Goal: Communication & Community: Share content

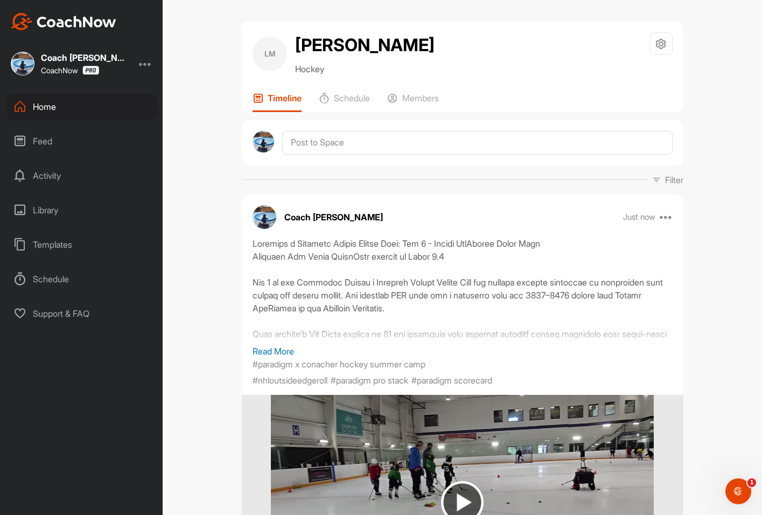
click at [40, 173] on div "Activity" at bounding box center [82, 175] width 152 height 27
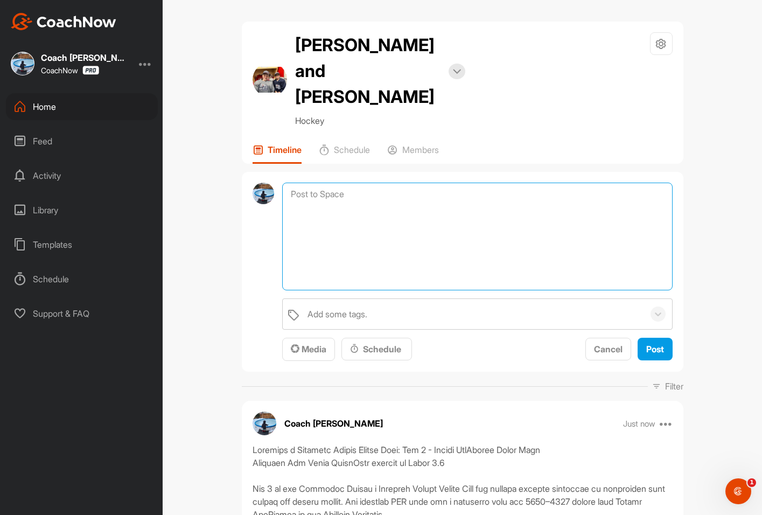
click at [327, 183] on textarea at bounding box center [477, 237] width 390 height 108
paste textarea "Paradigm x Conacher Hockey Summer Camp: Day 2 - Nathan MacKinnon Drive Wide Par…"
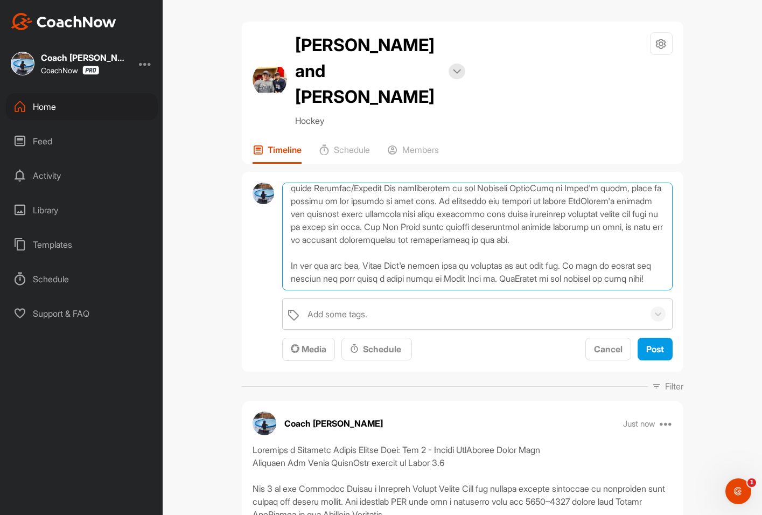
scroll to position [341, 0]
type textarea "Paradigm x Conacher Hockey Summer Camp: Day 2 - Nathan MacKinnon Drive Wide Par…"
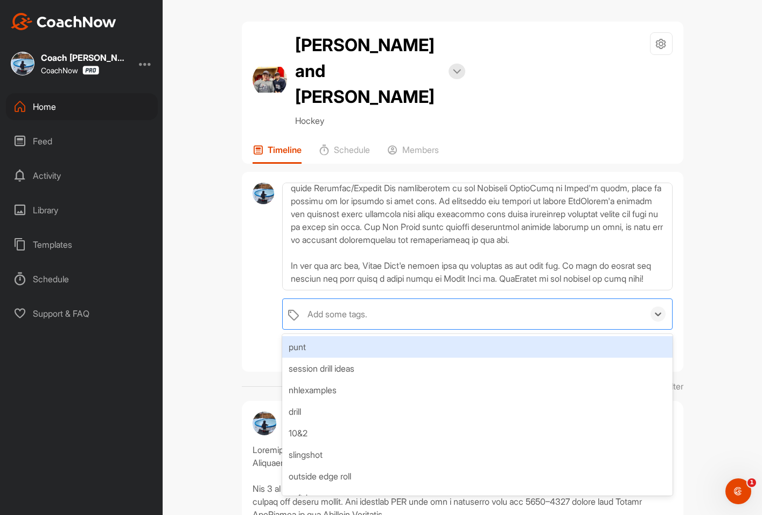
click at [346, 307] on div "Add some tags." at bounding box center [337, 313] width 60 height 13
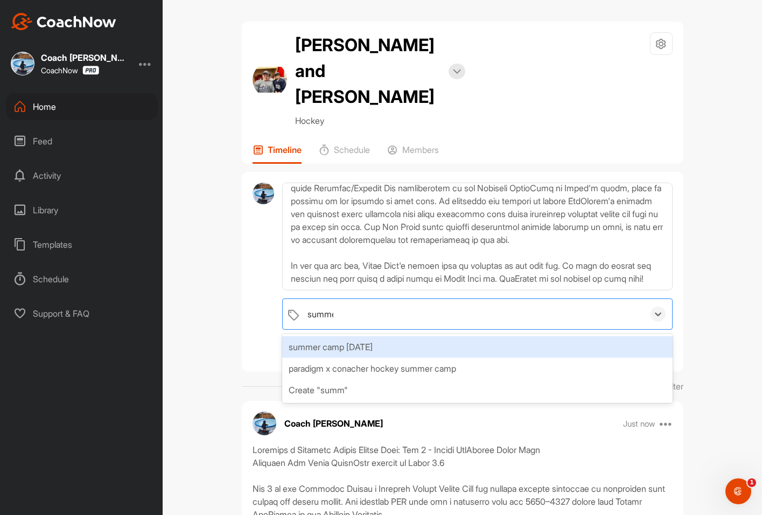
type input "summer"
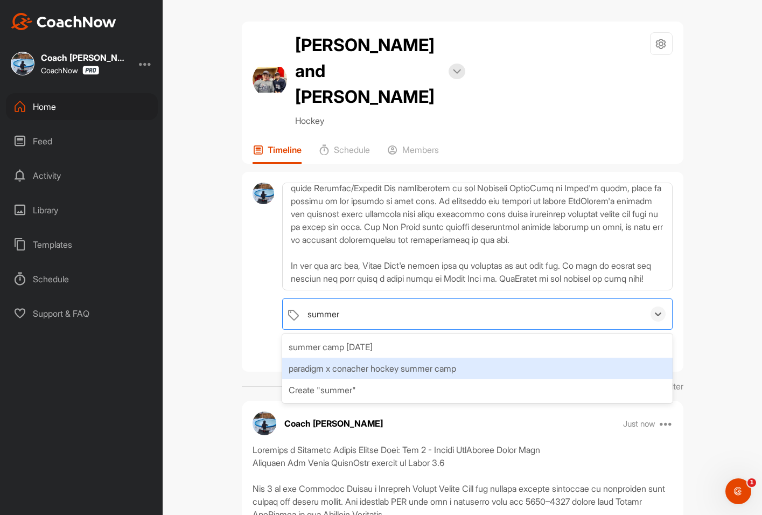
click at [349, 357] on div "paradigm x conacher hockey summer camp" at bounding box center [477, 368] width 390 height 22
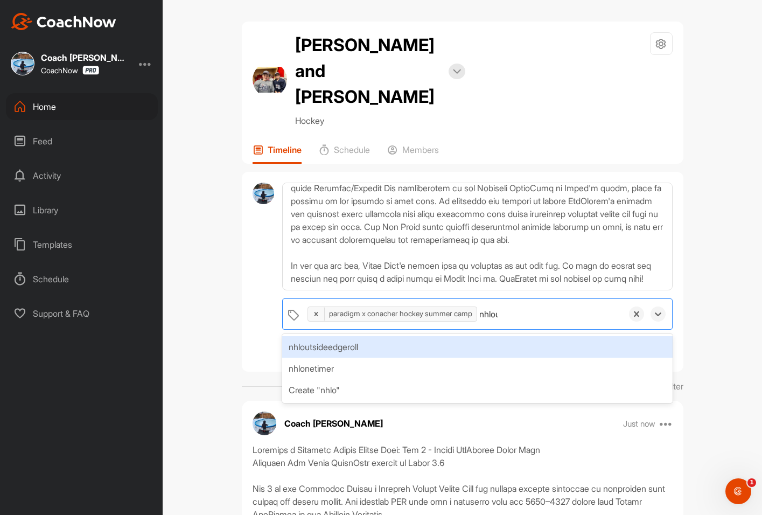
type input "nhlout"
click at [426, 336] on div "nhloutsideedgeroll" at bounding box center [477, 347] width 390 height 22
type input "parad"
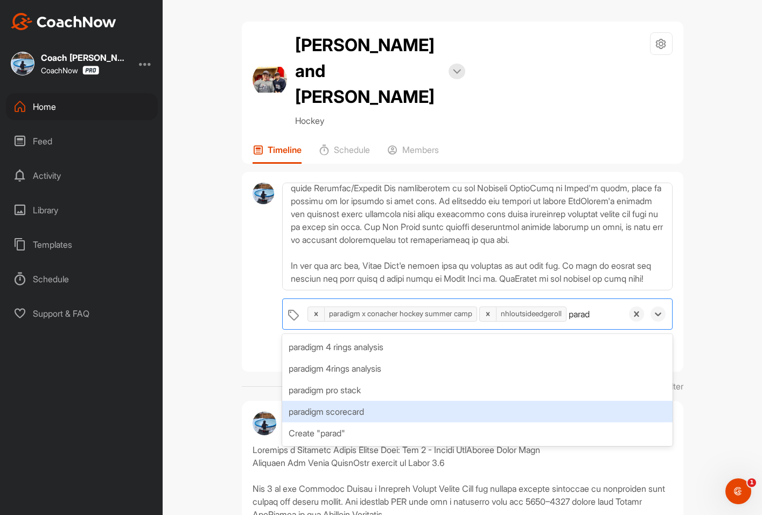
click at [360, 401] on div "paradigm scorecard" at bounding box center [477, 412] width 390 height 22
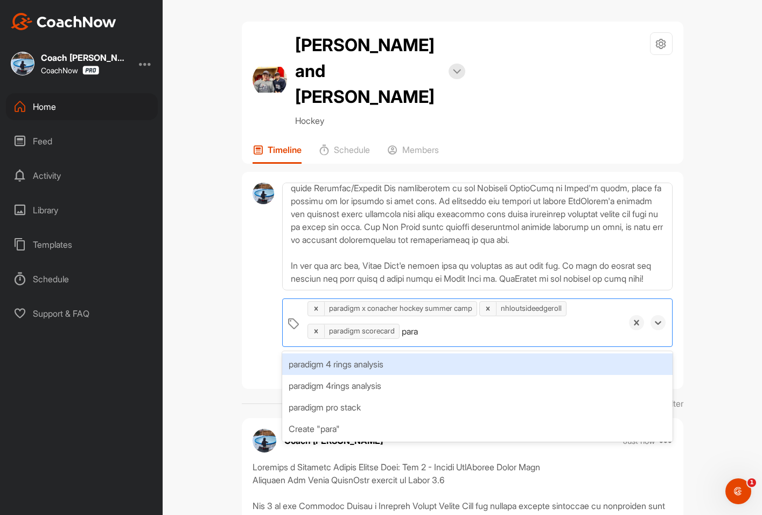
type input "parad"
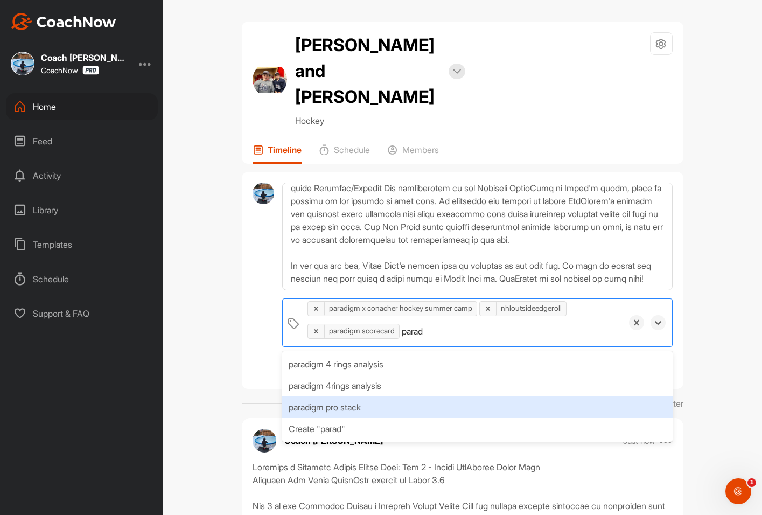
click at [399, 396] on div "paradigm pro stack" at bounding box center [477, 407] width 390 height 22
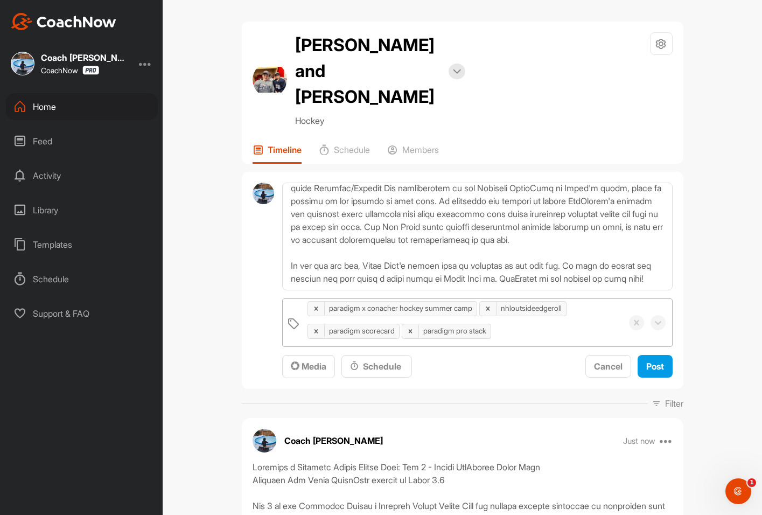
click at [301, 361] on span "Media" at bounding box center [309, 366] width 36 height 11
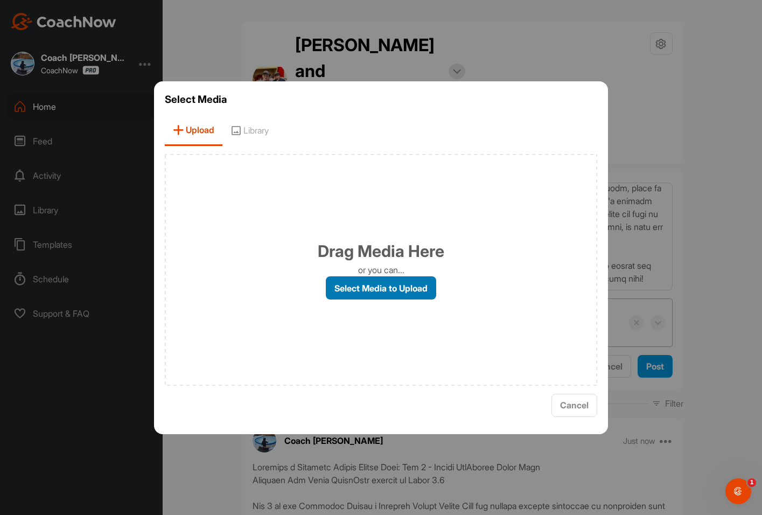
click at [380, 282] on label "Select Media to Upload" at bounding box center [381, 287] width 110 height 23
click at [0, 0] on input "Select Media to Upload" at bounding box center [0, 0] width 0 height 0
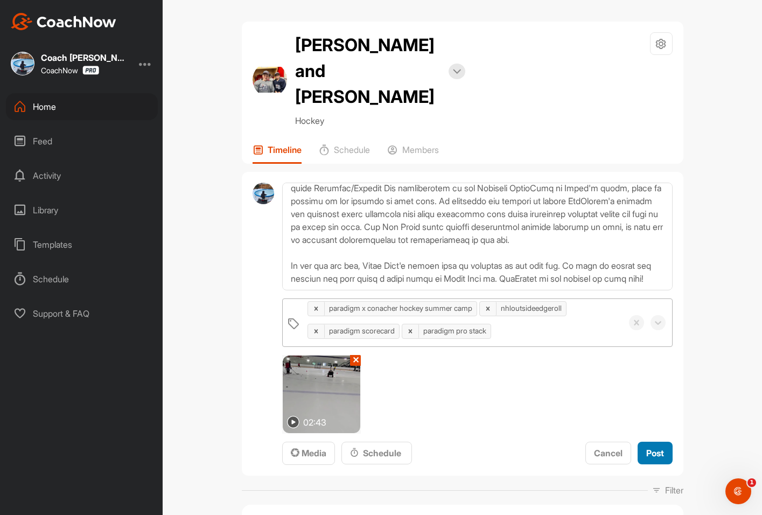
click at [648, 447] on span "Post" at bounding box center [655, 452] width 18 height 11
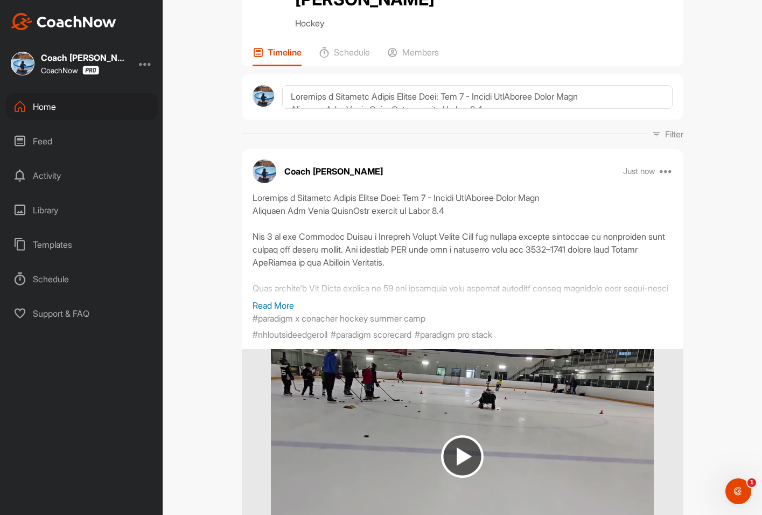
scroll to position [54, 0]
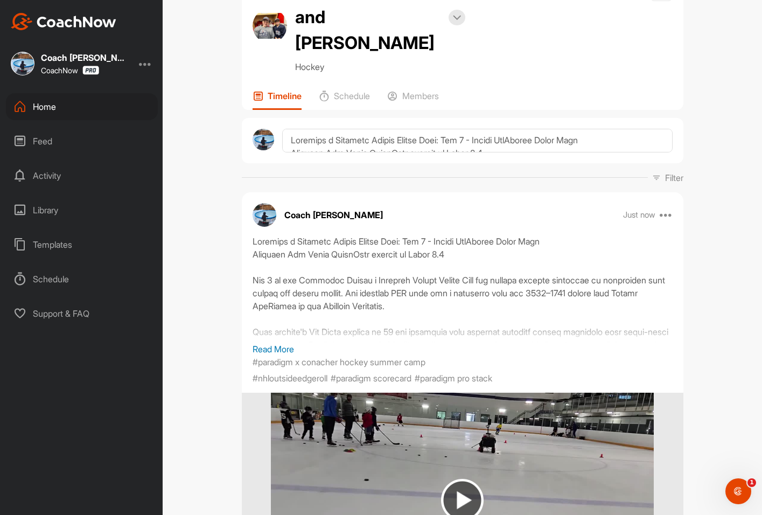
click at [279, 342] on p "Read More" at bounding box center [463, 348] width 420 height 13
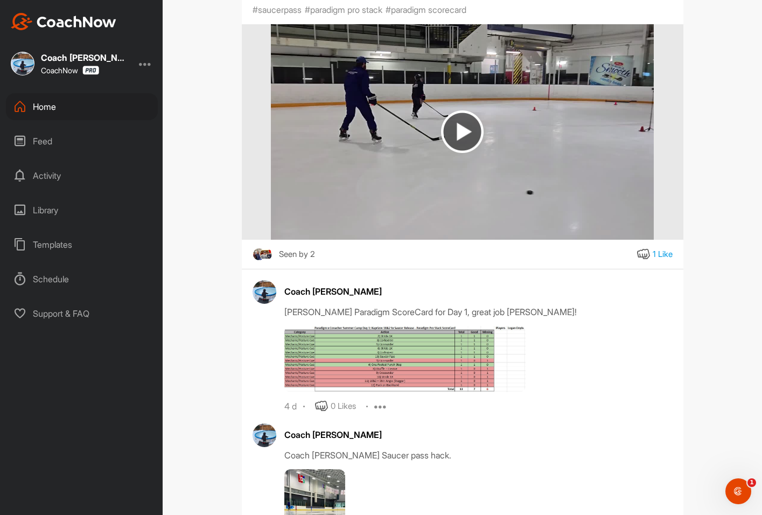
scroll to position [2046, 0]
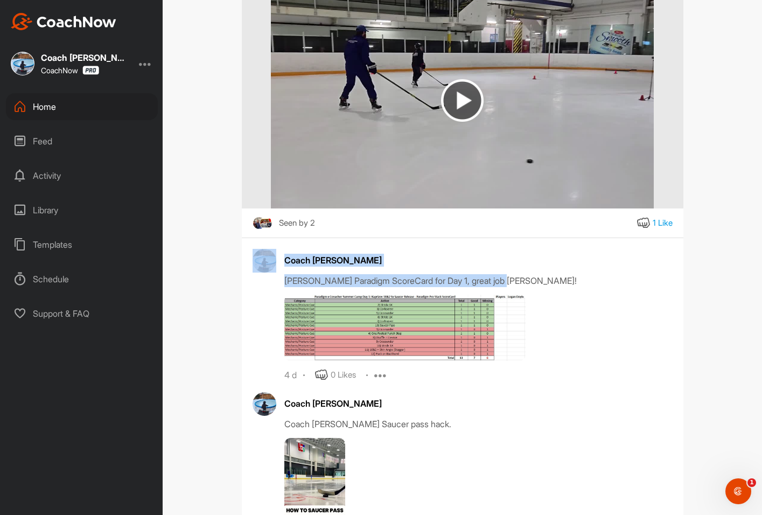
drag, startPoint x: 543, startPoint y: 288, endPoint x: 283, endPoint y: 287, distance: 260.6
click at [270, 289] on div "Coach Bruce Wayne Logan's Paradigm ScoreCard for Day 1, great job Logan! 4 d 0 …" at bounding box center [463, 315] width 420 height 132
copy div "Logan's Paradigm ScoreCard for Day 1, great job Logan!"
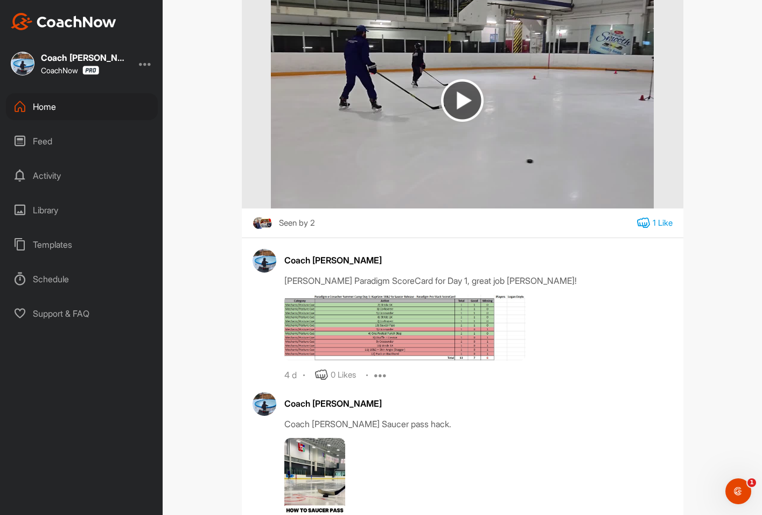
click at [640, 227] on icon at bounding box center [643, 222] width 13 height 13
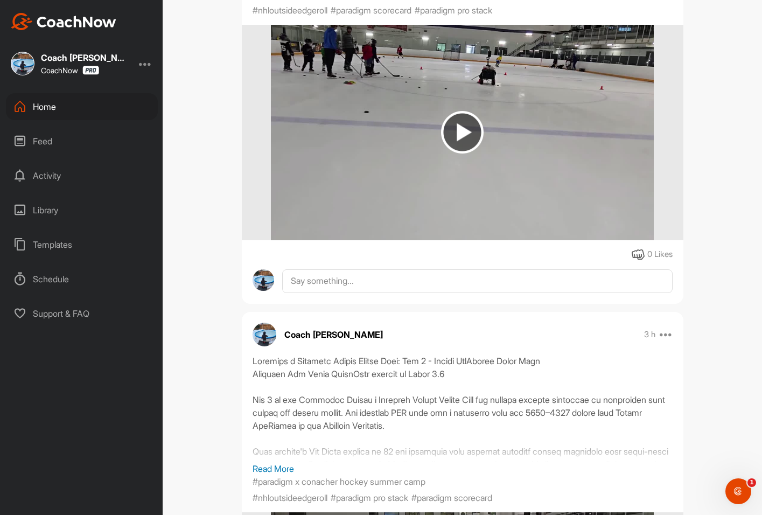
scroll to position [700, 0]
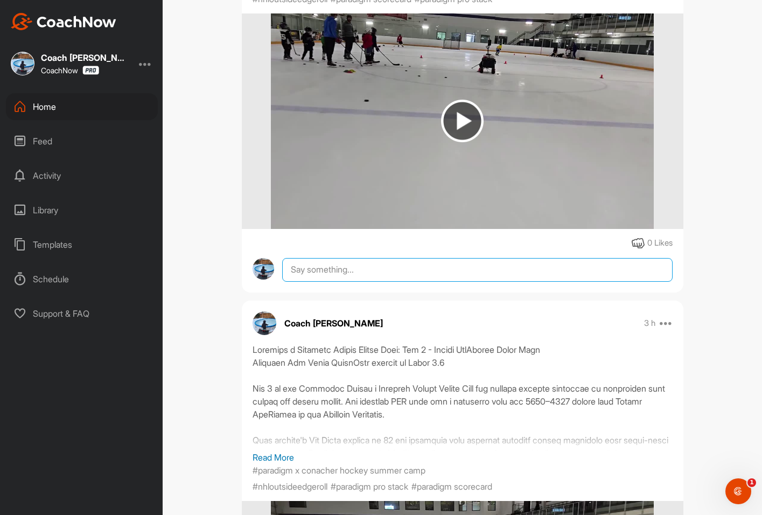
click at [333, 262] on textarea at bounding box center [477, 270] width 390 height 24
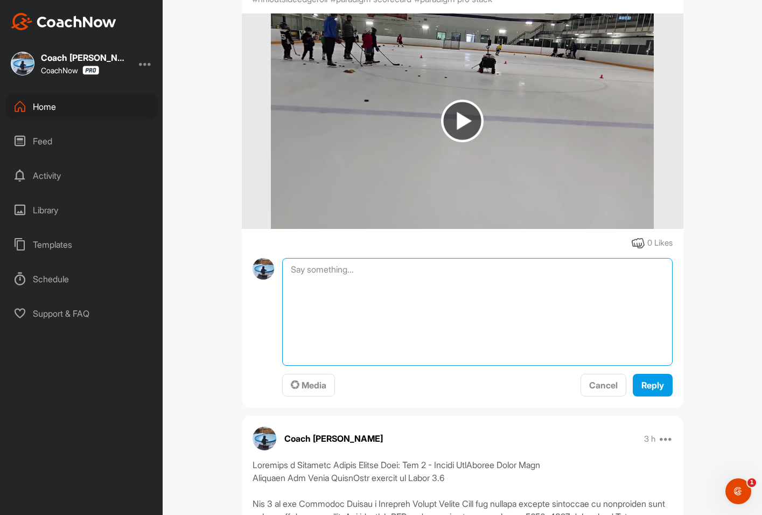
paste textarea "Logan's Paradigm ScoreCard for Day 1, great job Logan!"
click at [443, 260] on textarea "Logan's Paradigm ScoreCard for Day 1, great job Logan!" at bounding box center [477, 312] width 390 height 108
type textarea "Logan's Paradigm ScoreCard for Day 2, great job Logan!"
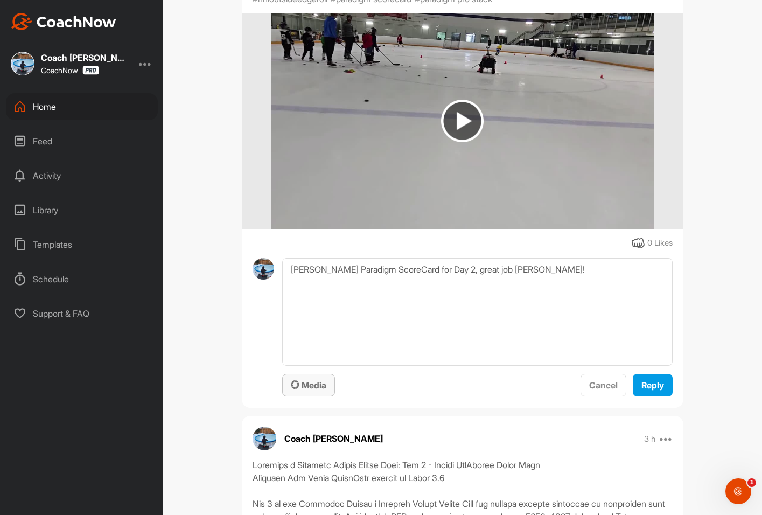
click at [304, 380] on span "Media" at bounding box center [309, 385] width 36 height 11
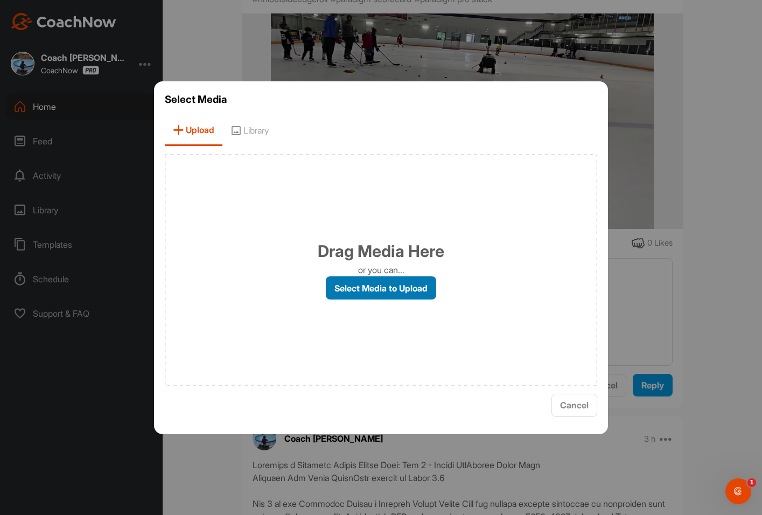
click at [369, 291] on label "Select Media to Upload" at bounding box center [381, 287] width 110 height 23
click at [0, 0] on input "Select Media to Upload" at bounding box center [0, 0] width 0 height 0
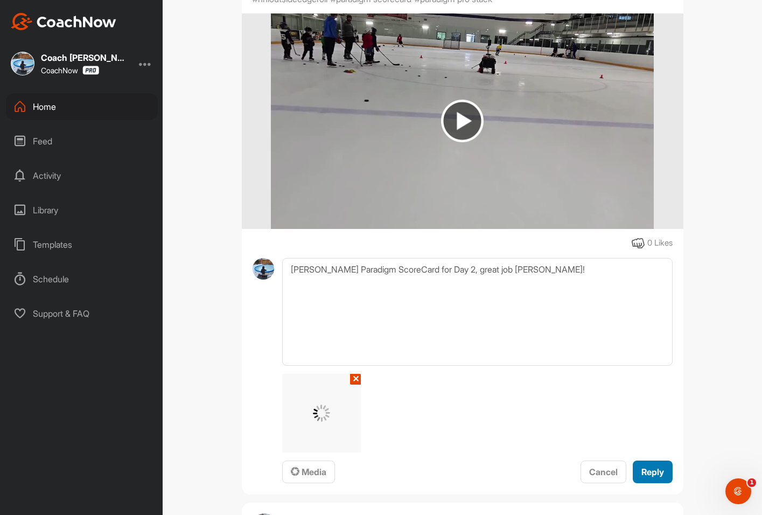
click at [647, 460] on button "Reply" at bounding box center [653, 471] width 40 height 23
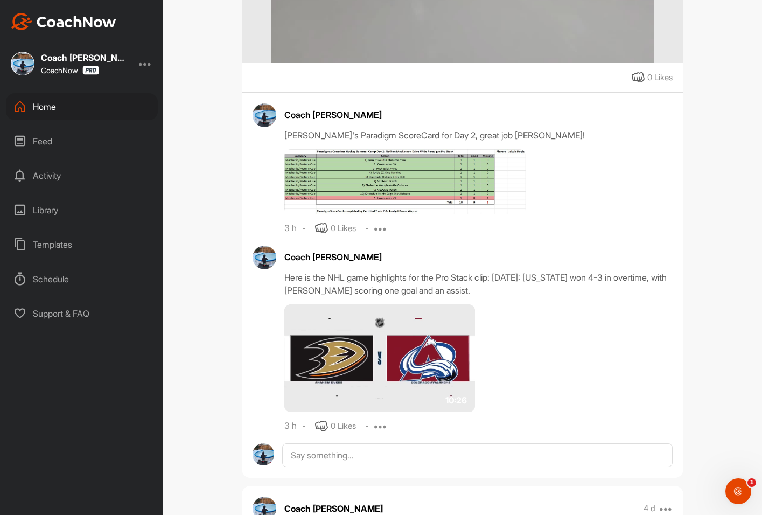
scroll to position [1507, 0]
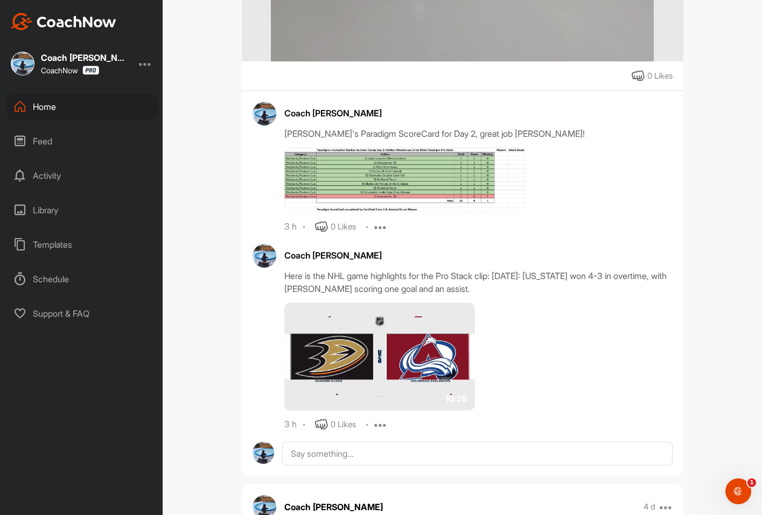
drag, startPoint x: 576, startPoint y: 293, endPoint x: 279, endPoint y: 288, distance: 296.7
click at [279, 288] on div "Coach Bruce Wayne Here is the NHL game highlights for the Pro Stack clip: Octob…" at bounding box center [463, 337] width 420 height 187
copy div "Here is the NHL game highlights for the Pro Stack clip: October 18, 2024: Color…"
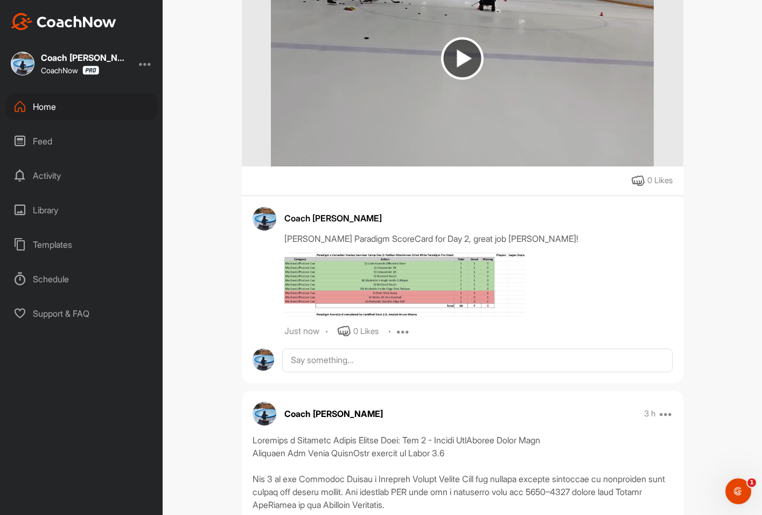
scroll to position [700, 0]
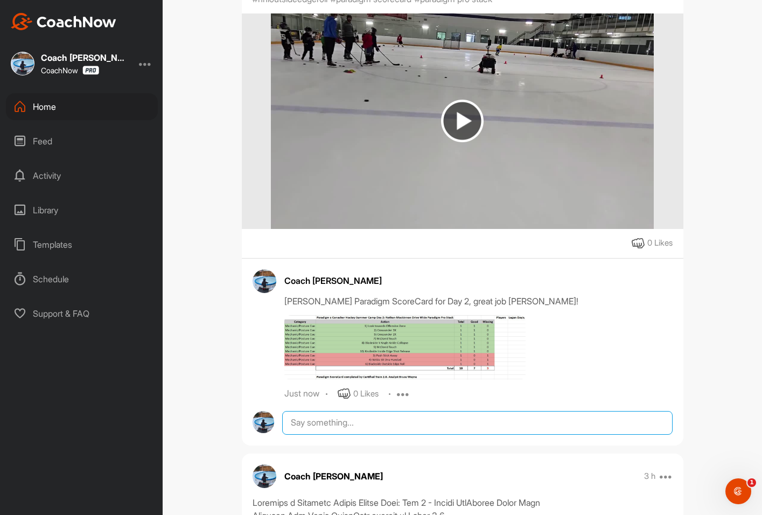
click at [313, 412] on textarea at bounding box center [477, 423] width 390 height 24
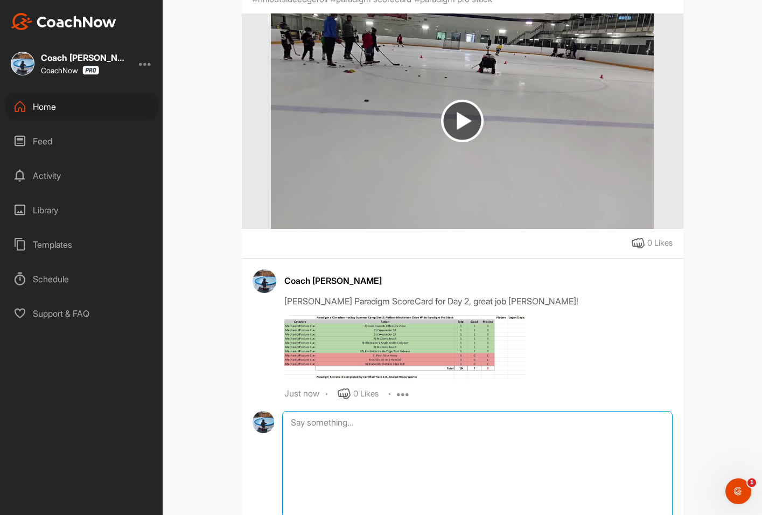
paste textarea "Here is the NHL game highlights for the Pro Stack clip: October 18, 2024: Color…"
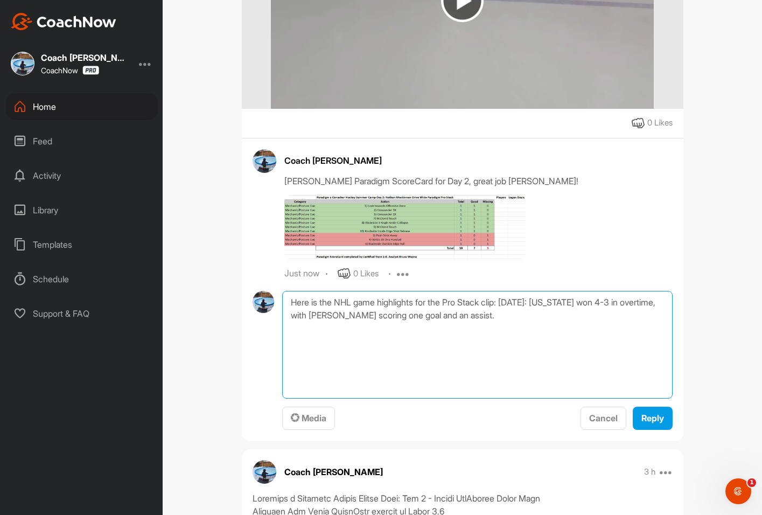
scroll to position [915, 0]
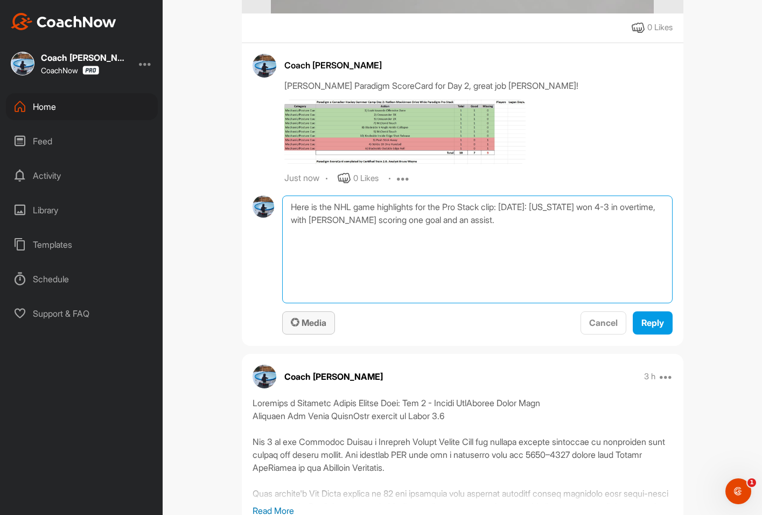
type textarea "Here is the NHL game highlights for the Pro Stack clip: October 18, 2024: Color…"
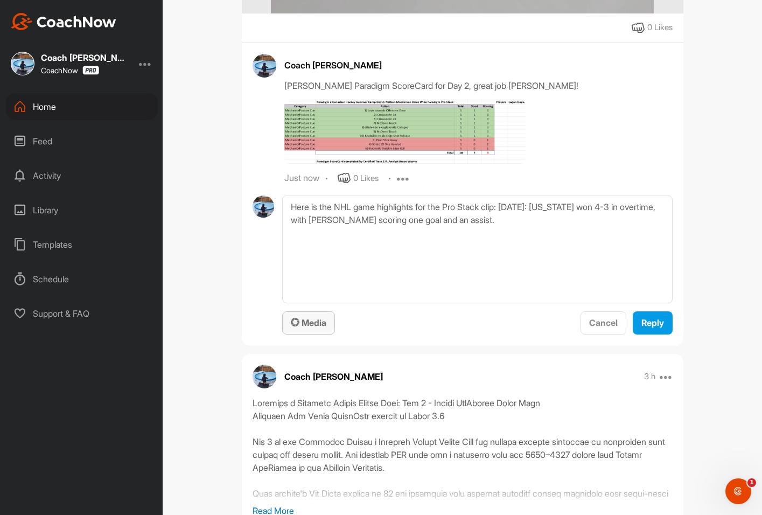
click at [304, 317] on span "Media" at bounding box center [309, 322] width 36 height 11
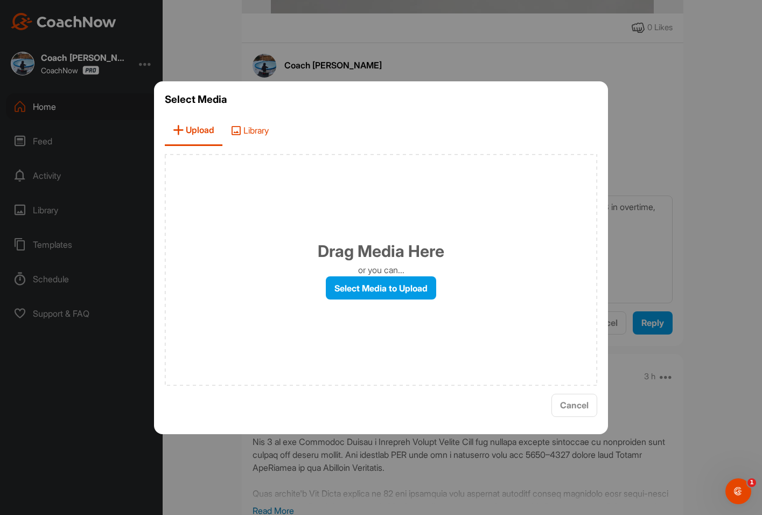
click at [257, 134] on span "Library" at bounding box center [249, 130] width 54 height 31
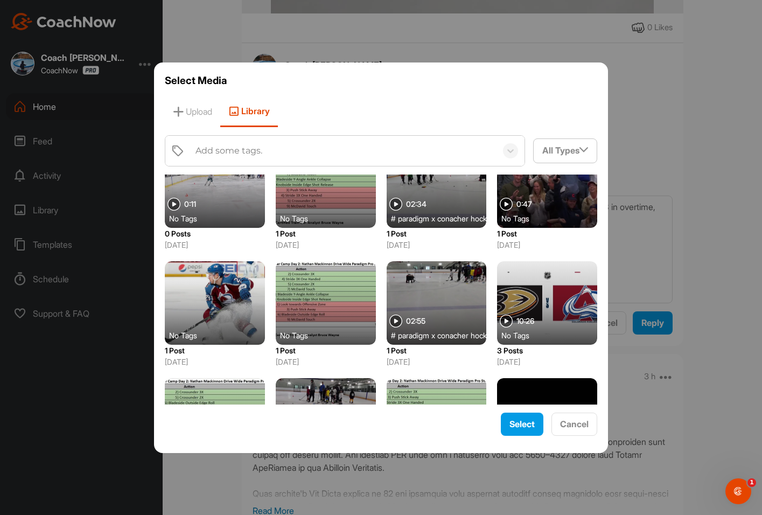
scroll to position [215, 0]
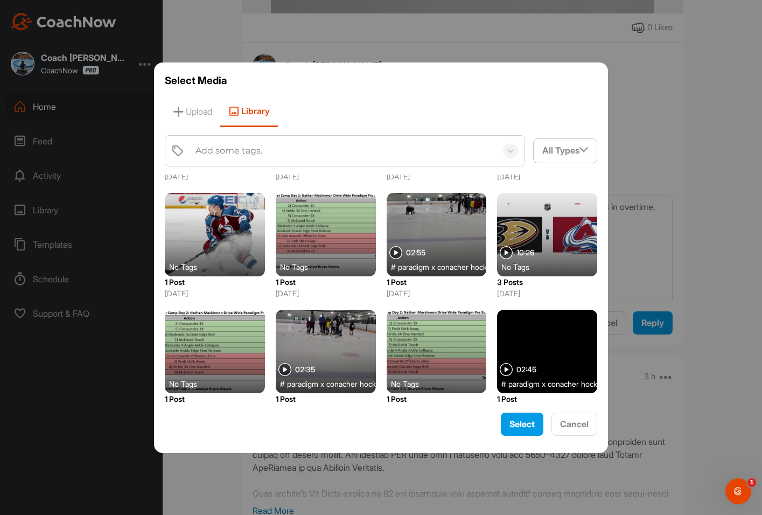
click at [523, 233] on div at bounding box center [547, 234] width 100 height 83
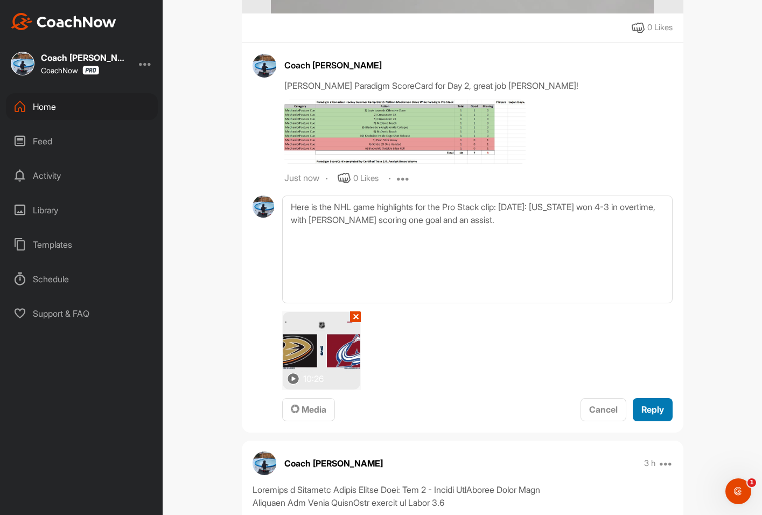
click at [653, 404] on span "Reply" at bounding box center [652, 409] width 23 height 11
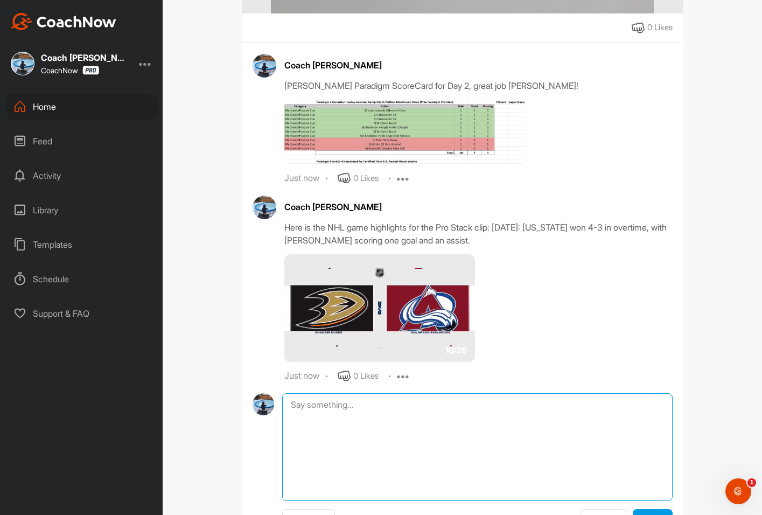
click at [350, 395] on textarea at bounding box center [477, 447] width 390 height 108
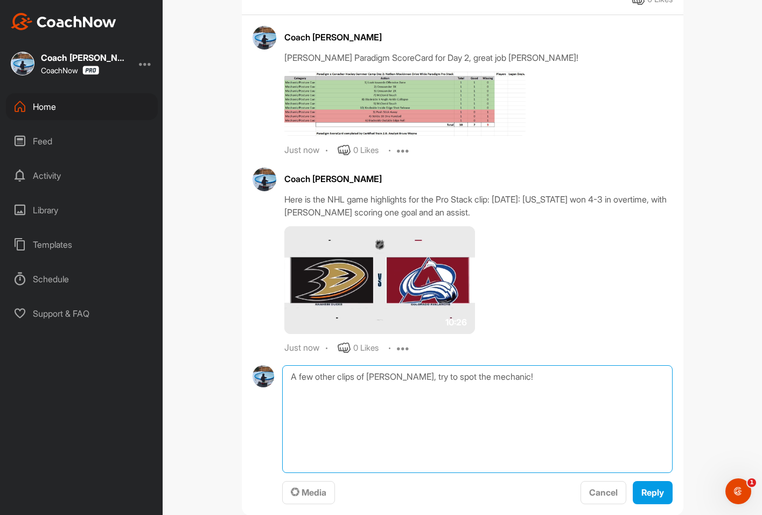
scroll to position [1077, 0]
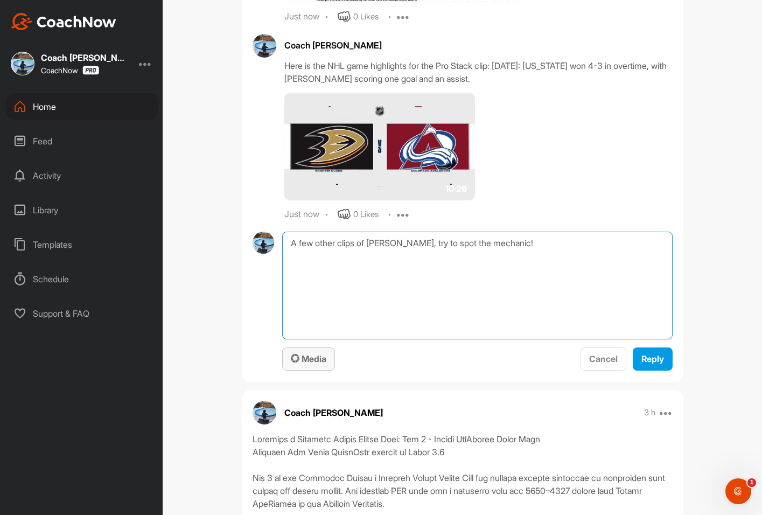
type textarea "A few other clips of Nathan Mackinnon, try to spot the mechanic!"
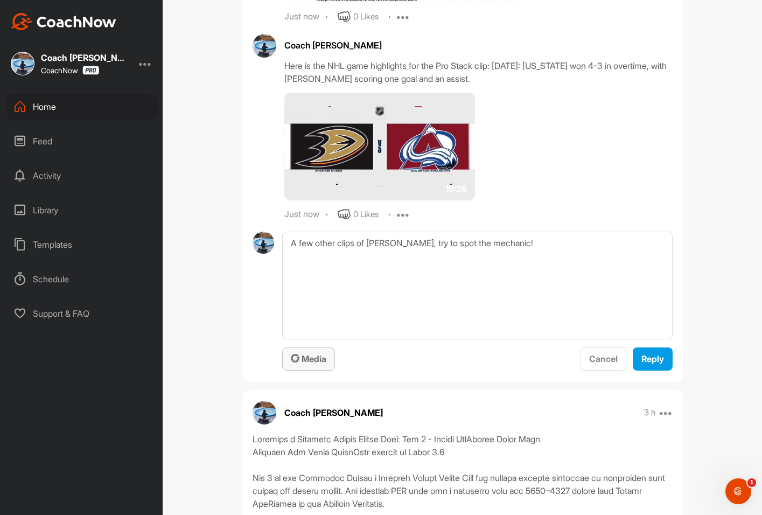
click at [299, 353] on span "Media" at bounding box center [309, 358] width 36 height 11
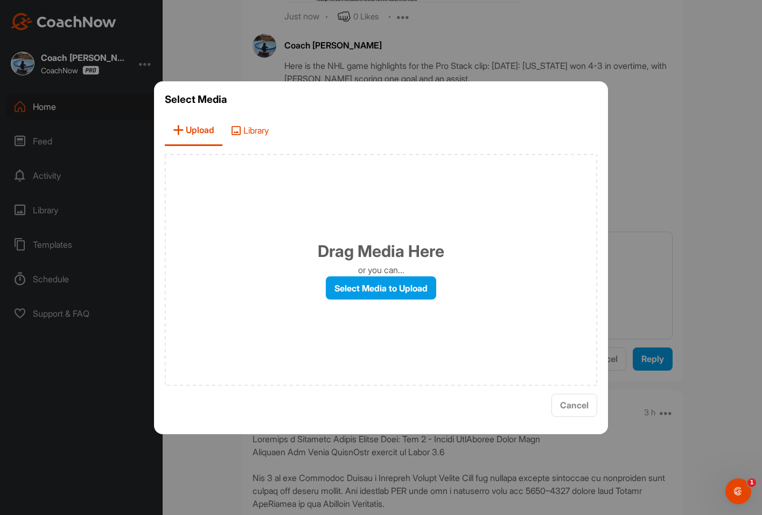
click at [260, 131] on span "Library" at bounding box center [249, 130] width 54 height 31
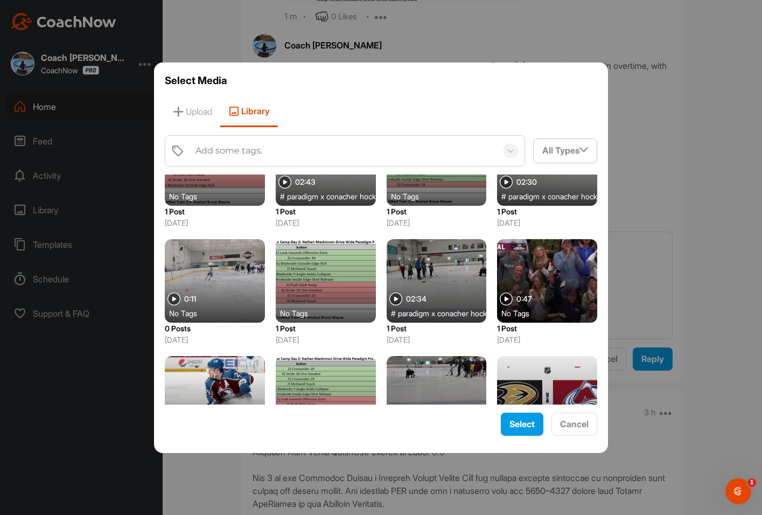
scroll to position [54, 0]
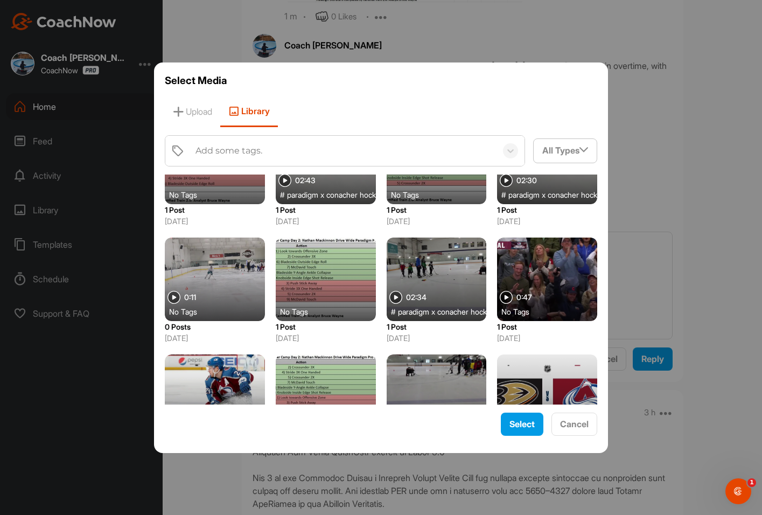
click at [537, 262] on div at bounding box center [547, 278] width 100 height 83
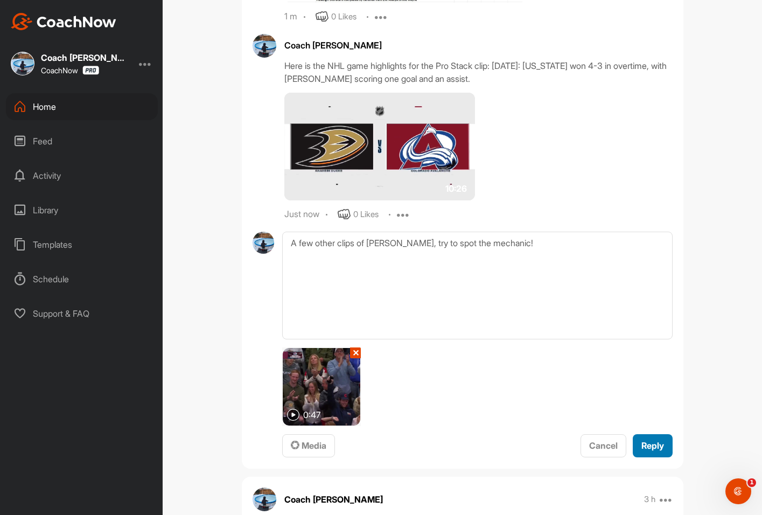
click at [642, 440] on span "Reply" at bounding box center [652, 445] width 23 height 11
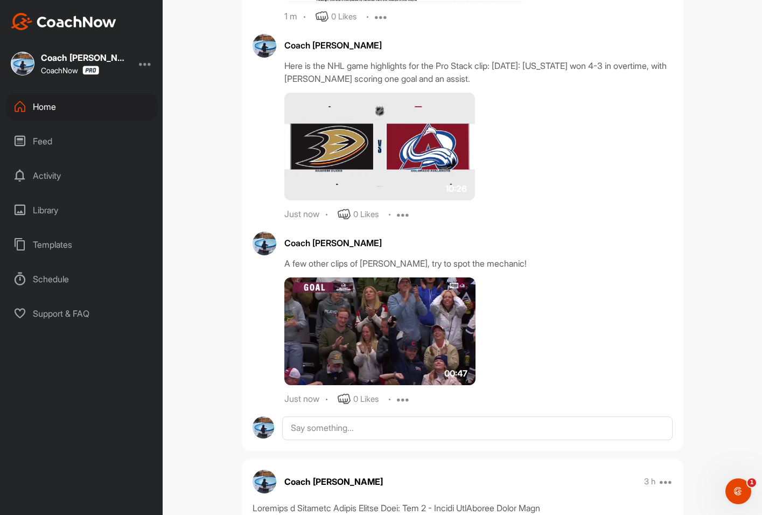
click at [378, 299] on img at bounding box center [380, 331] width 192 height 108
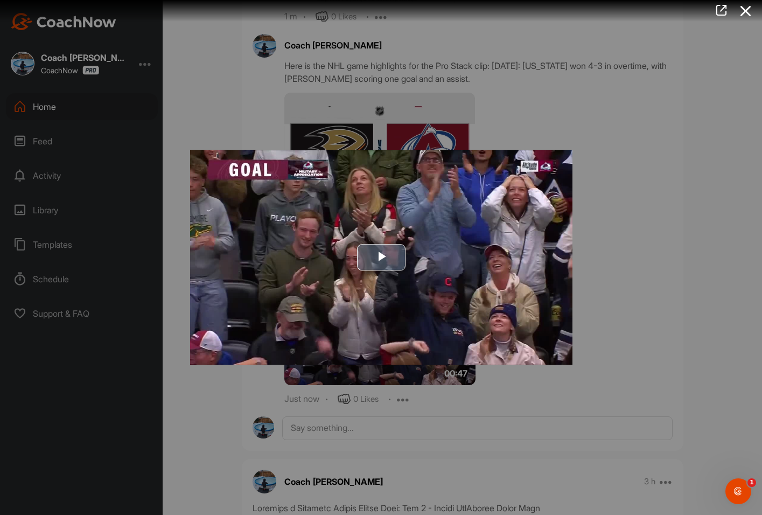
click at [381, 257] on span "Video Player" at bounding box center [381, 257] width 0 height 0
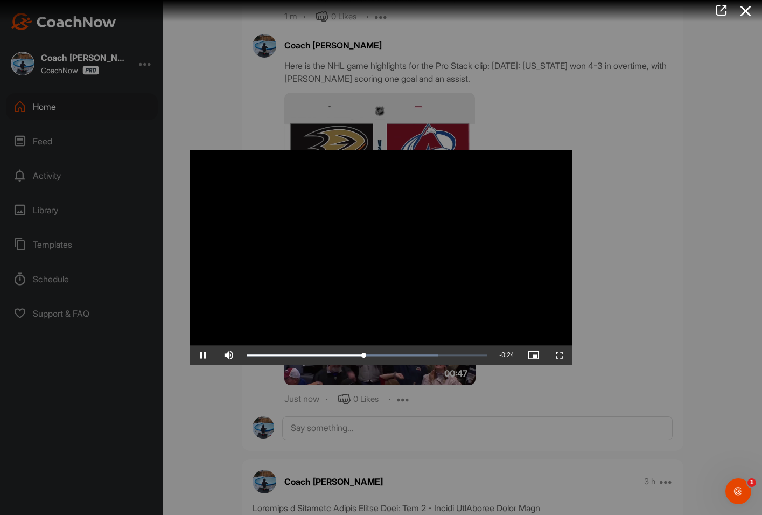
click at [676, 178] on div at bounding box center [381, 257] width 762 height 515
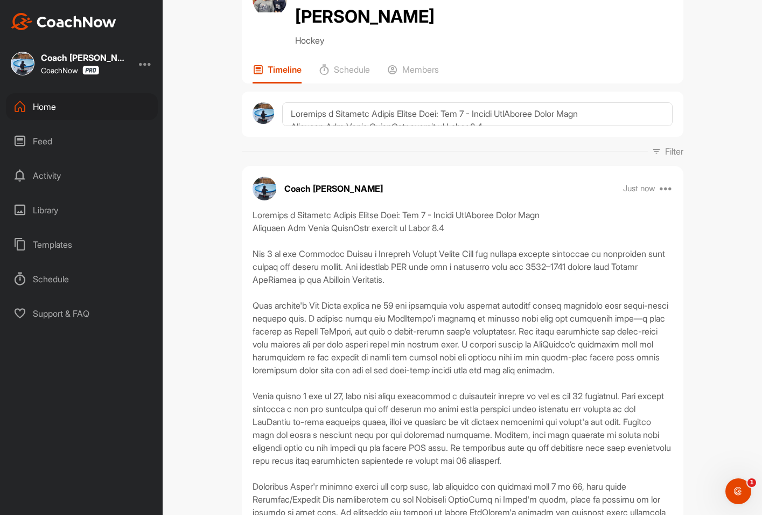
scroll to position [0, 0]
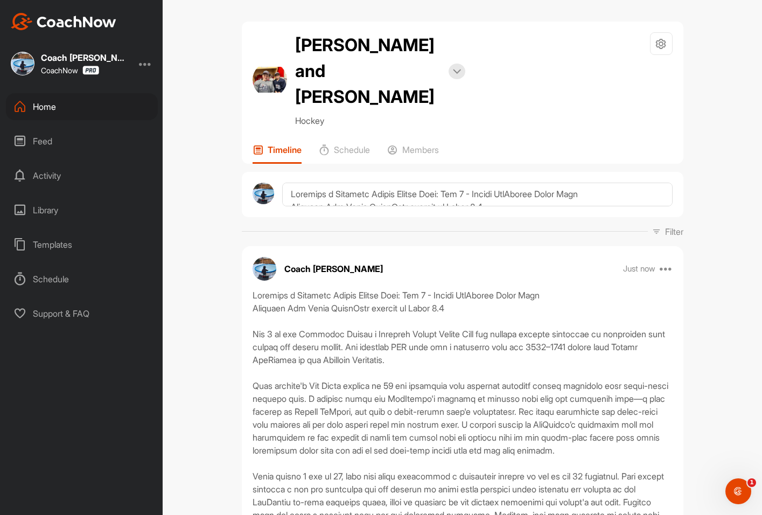
click at [67, 107] on div "Home" at bounding box center [82, 106] width 152 height 27
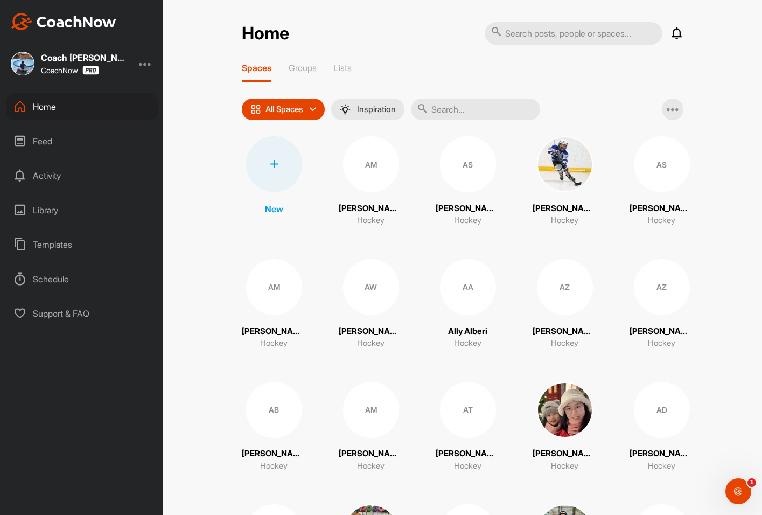
click at [465, 113] on input "text" at bounding box center [475, 110] width 129 height 22
type input "rory"
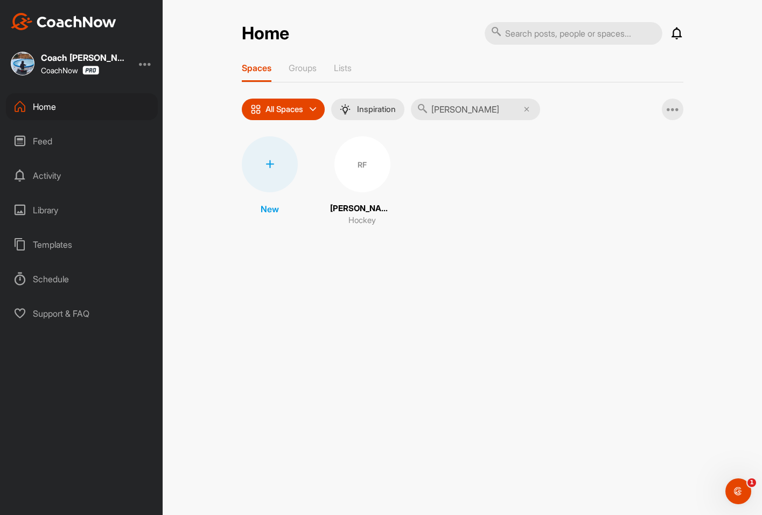
click at [357, 175] on div "RF" at bounding box center [362, 164] width 56 height 56
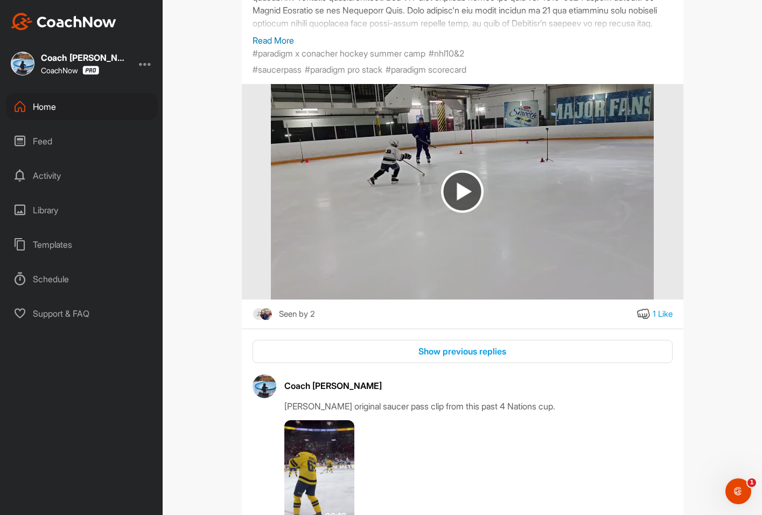
scroll to position [377, 0]
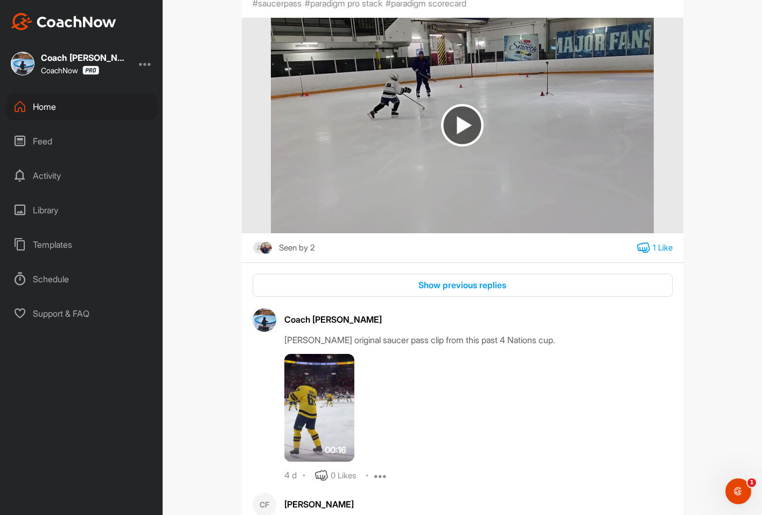
click at [640, 242] on icon at bounding box center [643, 247] width 13 height 13
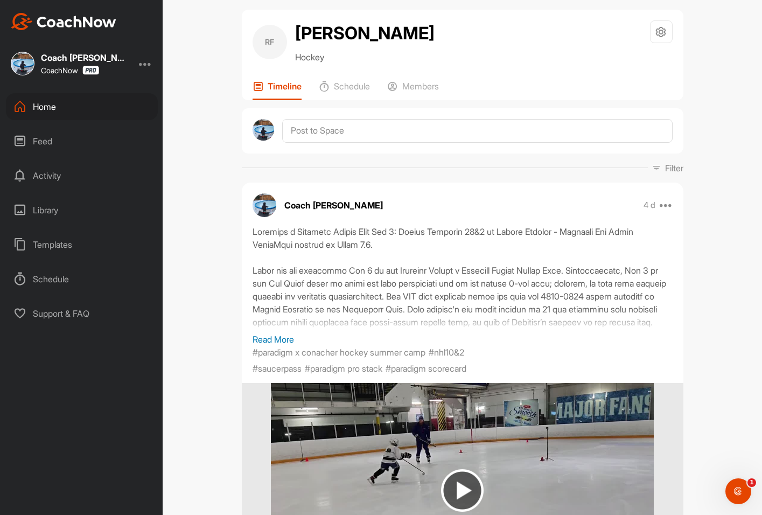
scroll to position [0, 0]
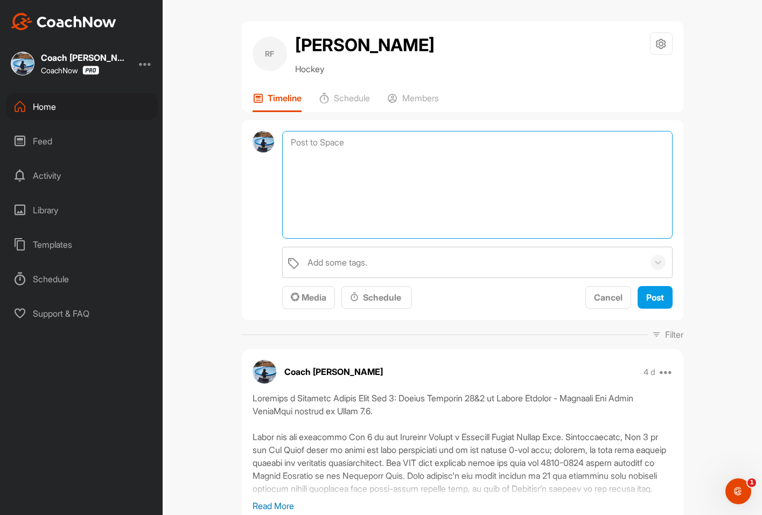
click at [306, 138] on textarea at bounding box center [477, 185] width 390 height 108
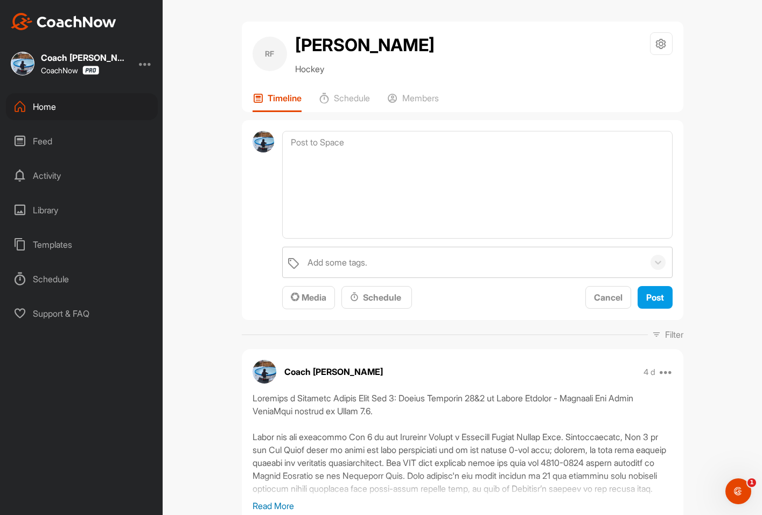
click at [37, 406] on div "Coach Bruce Wayne CoachNow Home Feed Activity Library Templates Schedule Suppor…" at bounding box center [81, 257] width 163 height 515
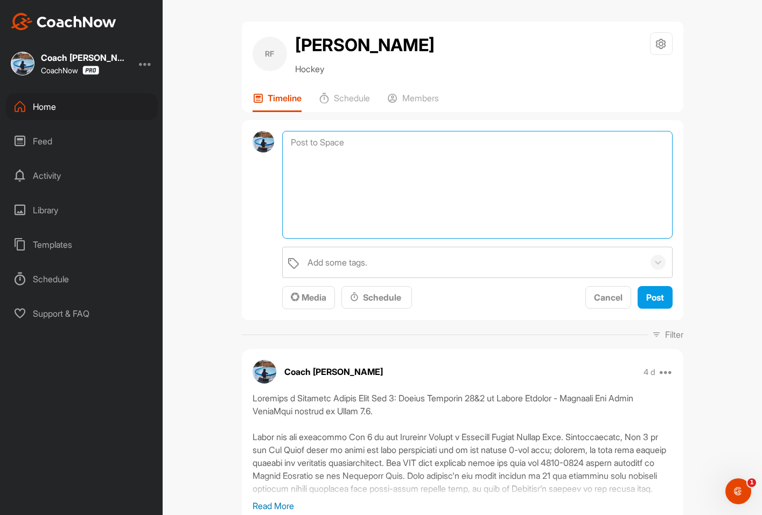
click at [318, 148] on textarea at bounding box center [477, 185] width 390 height 108
paste textarea "Paradigm x Conacher Hockey Summer Camp: Day 2 - Nathan MacKinnon Drive Wide Par…"
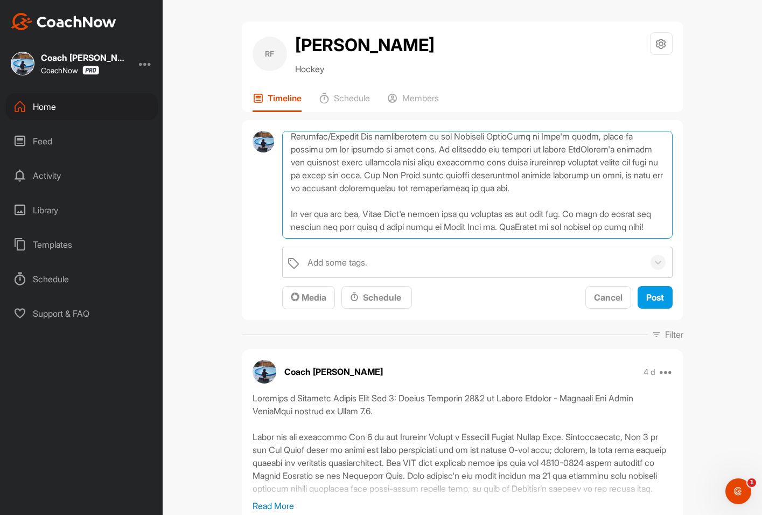
scroll to position [341, 0]
type textarea "Paradigm x Conacher Hockey Summer Camp: Day 2 - Nathan MacKinnon Drive Wide Par…"
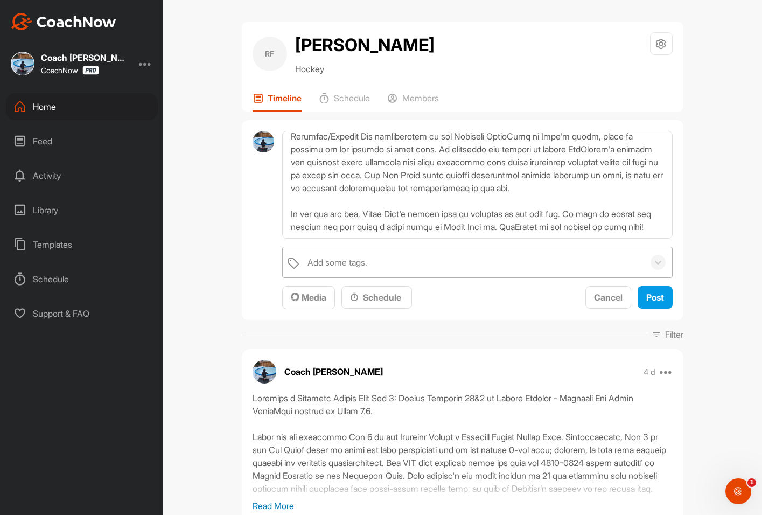
click at [354, 264] on div "Add some tags." at bounding box center [337, 262] width 60 height 13
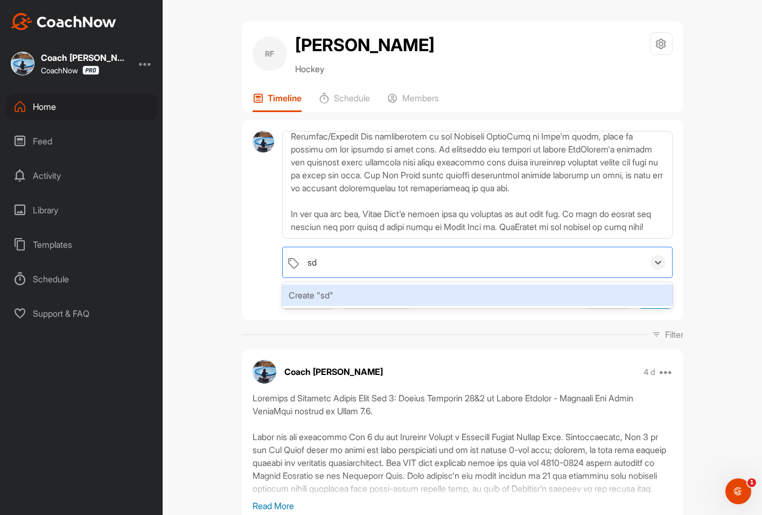
type input "s"
type input "summer"
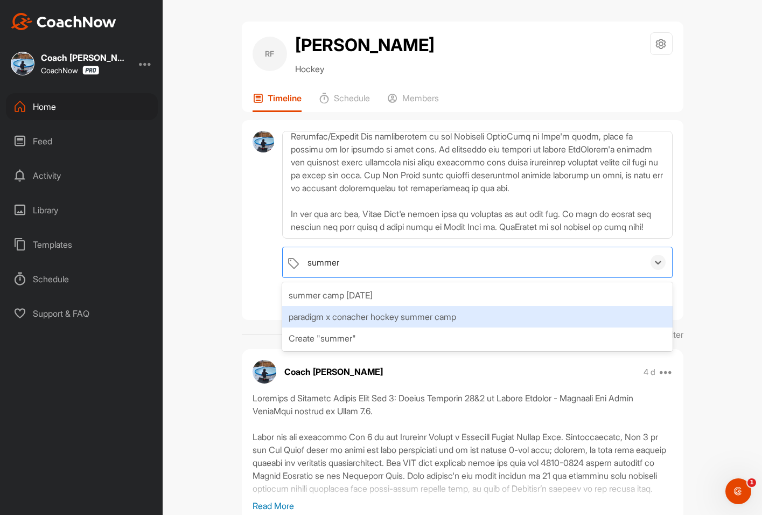
click at [360, 315] on div "paradigm x conacher hockey summer camp" at bounding box center [477, 317] width 390 height 22
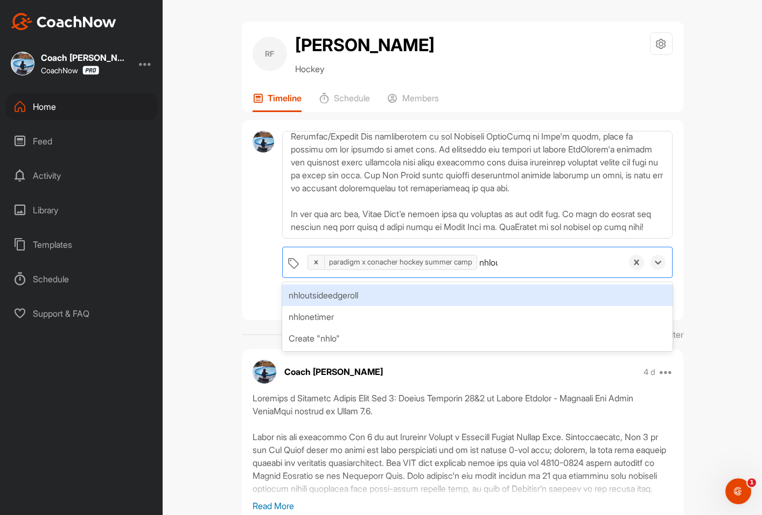
type input "nhlout"
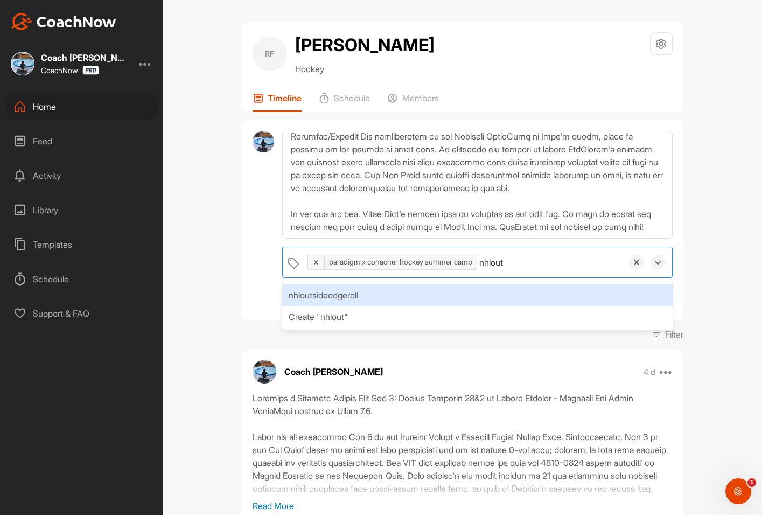
click at [419, 297] on div "nhloutsideedgeroll" at bounding box center [477, 295] width 390 height 22
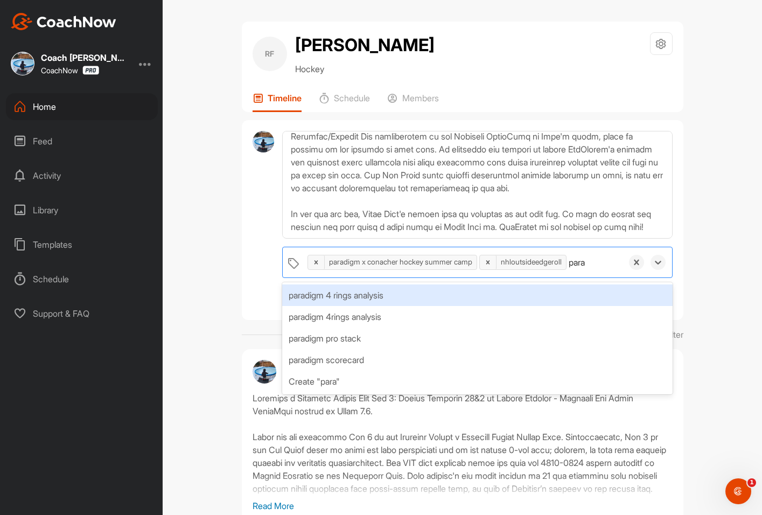
type input "parad"
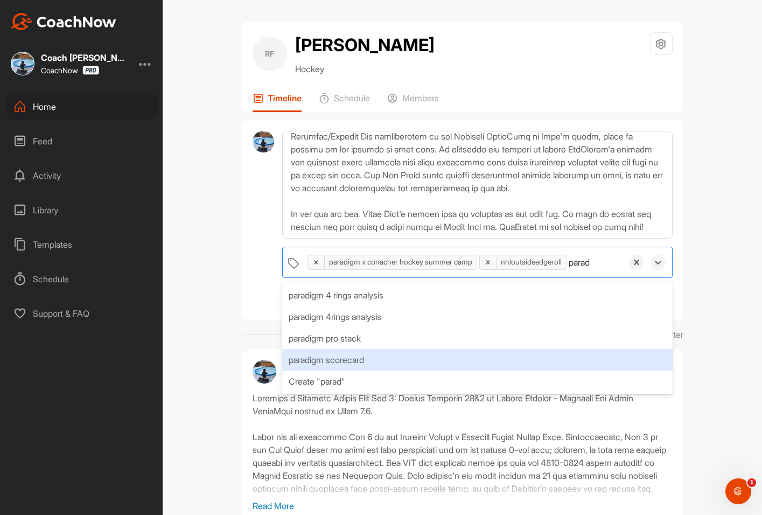
click at [386, 359] on div "paradigm scorecard" at bounding box center [477, 360] width 390 height 22
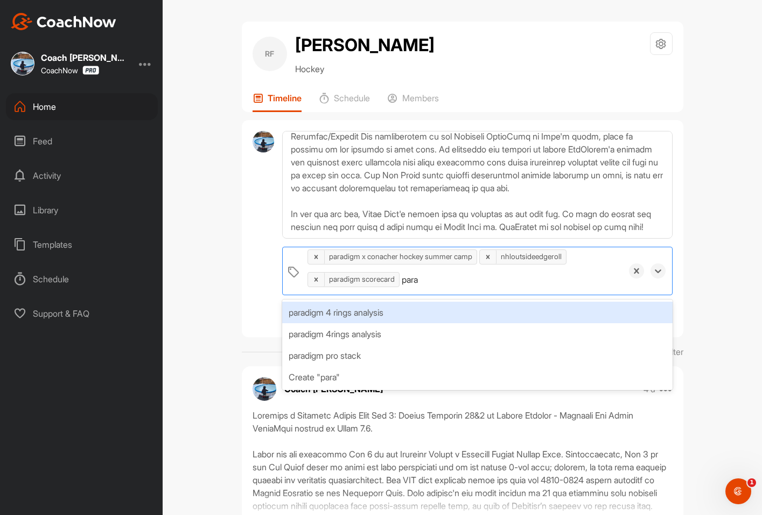
type input "parad"
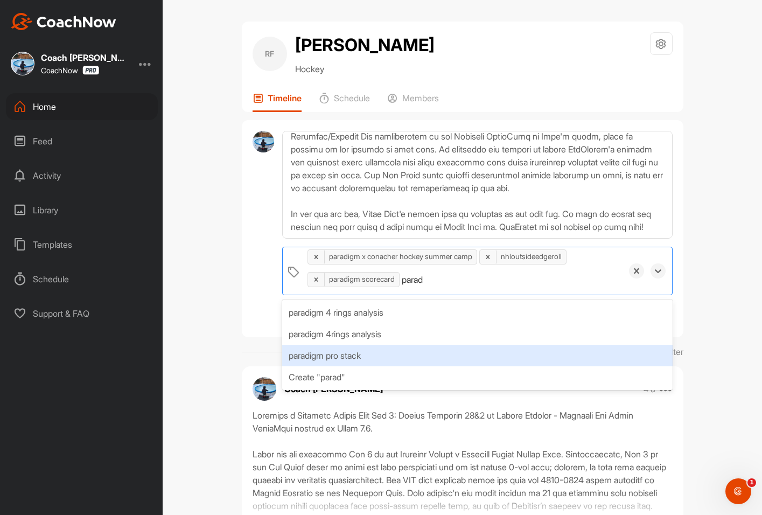
click at [403, 350] on div "paradigm pro stack" at bounding box center [477, 356] width 390 height 22
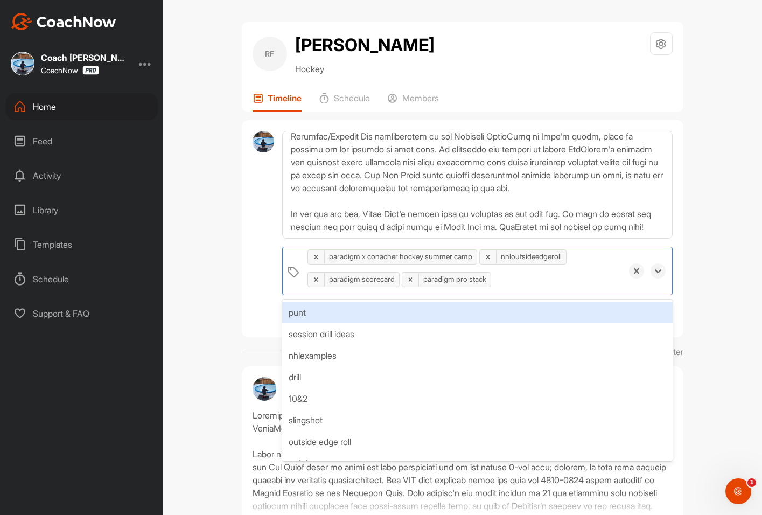
click at [221, 272] on div "RF Rory Fitzpatrick Hockey Space Settings Your Notifications Leave Space Timeli…" at bounding box center [462, 257] width 599 height 515
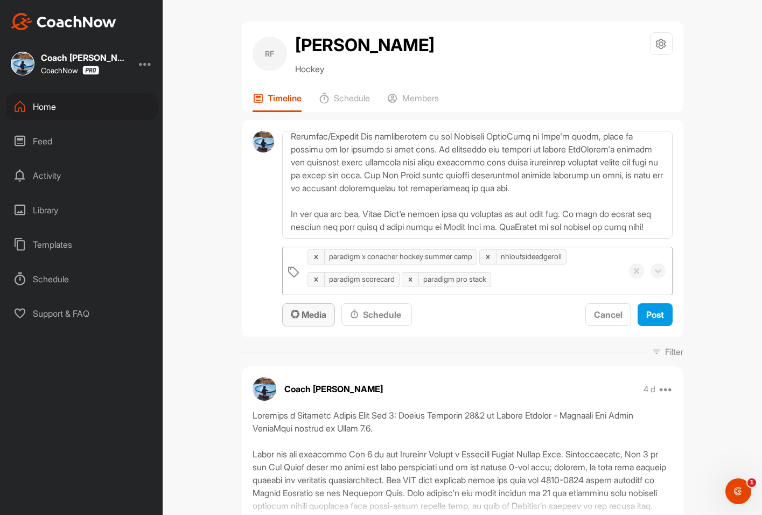
click at [311, 315] on span "Media" at bounding box center [309, 314] width 36 height 11
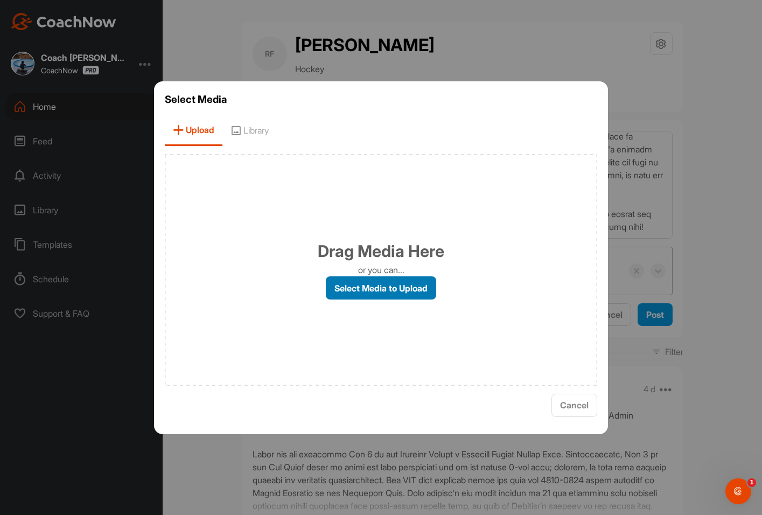
click at [370, 289] on label "Select Media to Upload" at bounding box center [381, 287] width 110 height 23
click at [0, 0] on input "Select Media to Upload" at bounding box center [0, 0] width 0 height 0
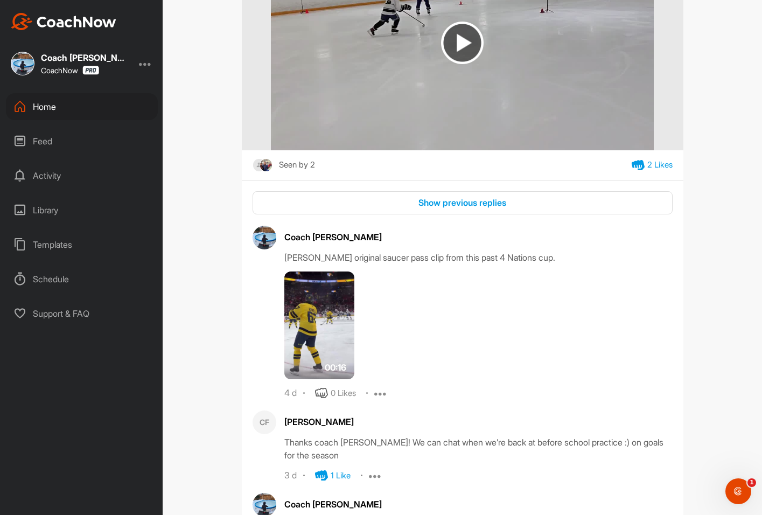
scroll to position [754, 0]
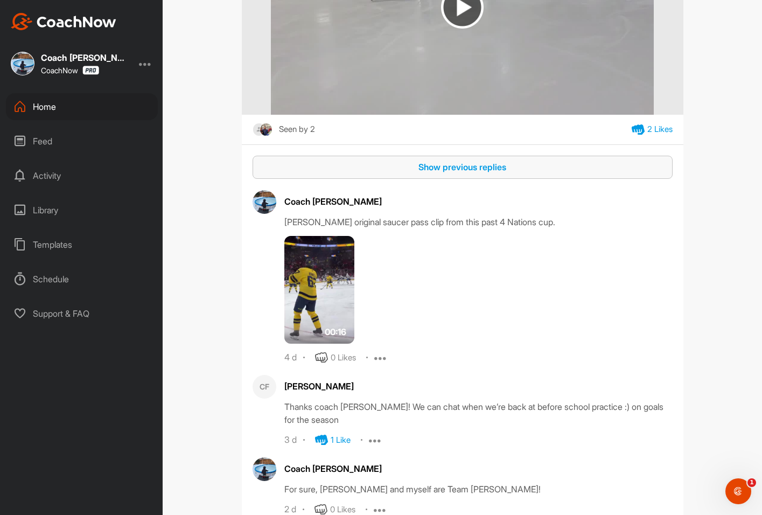
click at [464, 160] on button "Show previous replies" at bounding box center [463, 167] width 420 height 23
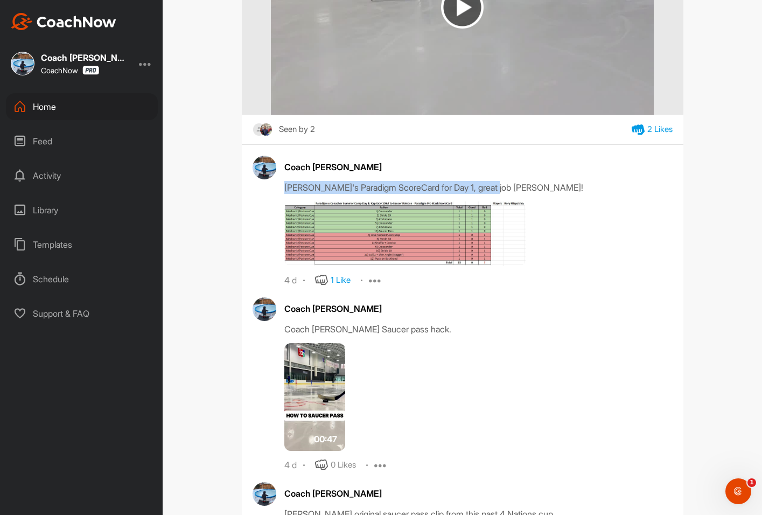
drag, startPoint x: 523, startPoint y: 188, endPoint x: 277, endPoint y: 187, distance: 246.6
click at [277, 187] on div "Coach Bruce Wayne Rory's Paradigm ScoreCard for Day 1, great job Rory! 4 d 1 Li…" at bounding box center [463, 221] width 420 height 131
copy div "Rory's Paradigm ScoreCard for Day 1, great job Rory!"
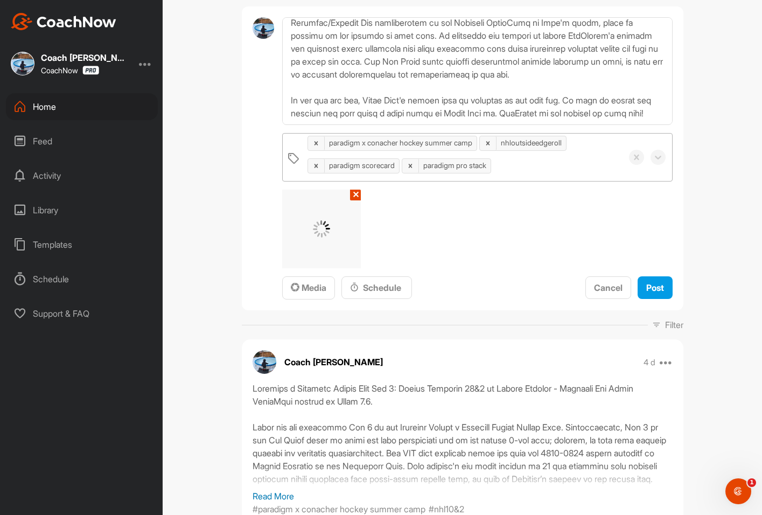
scroll to position [0, 0]
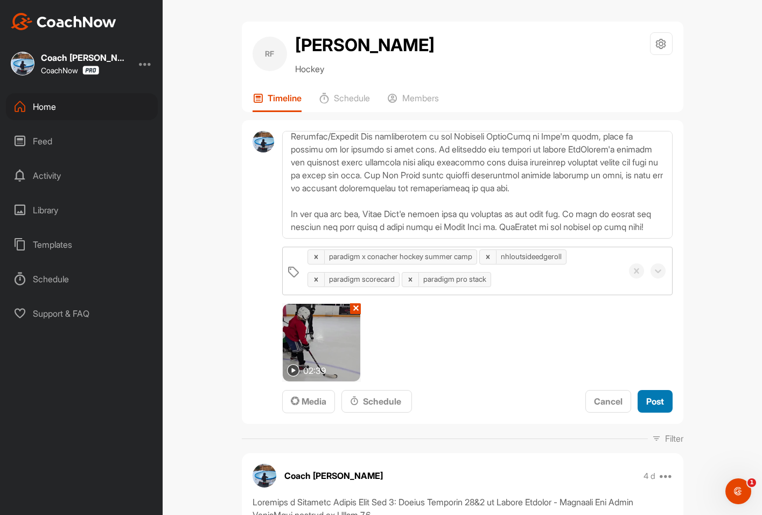
click at [658, 402] on span "Post" at bounding box center [655, 401] width 18 height 11
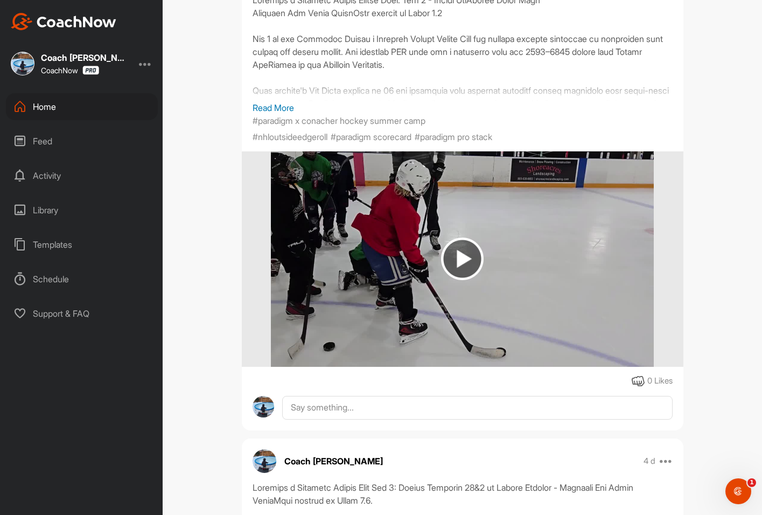
scroll to position [377, 0]
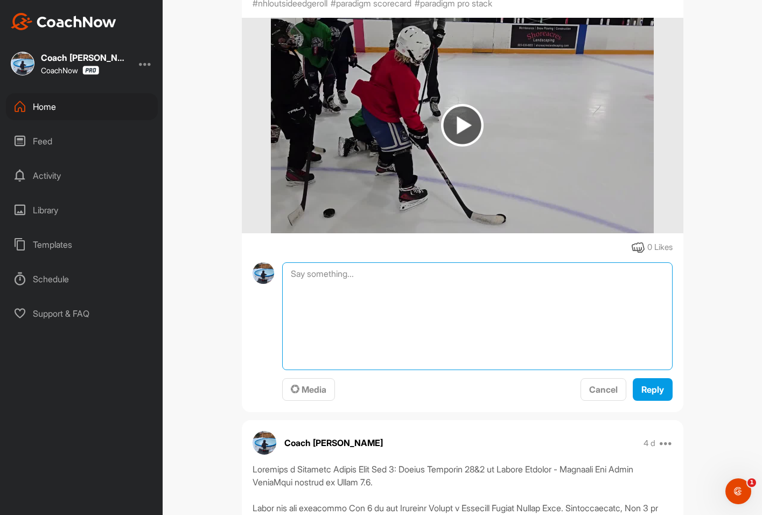
click at [339, 286] on textarea at bounding box center [477, 316] width 390 height 108
paste textarea "Rory's Paradigm ScoreCard for Day 1, great job Rory!"
click at [436, 290] on textarea "Rory's Paradigm ScoreCard for Day 1, great job Rory!" at bounding box center [477, 316] width 390 height 108
type textarea "Rory's Paradigm ScoreCard for Day 2, great job Rory!"
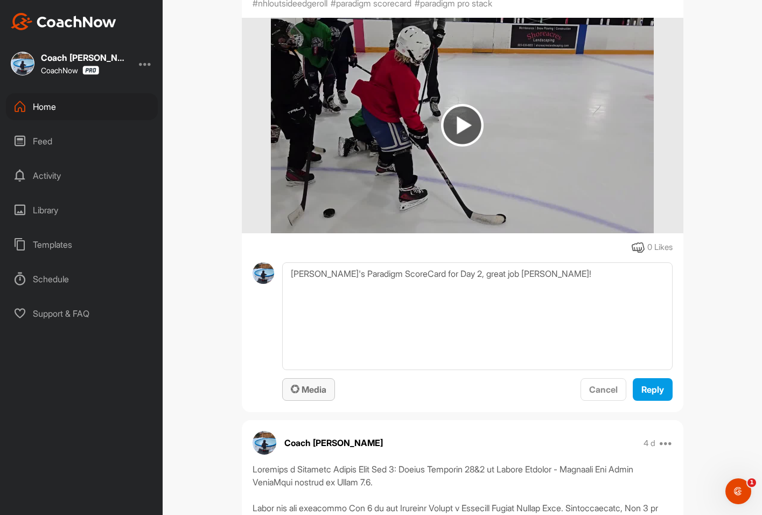
click at [300, 395] on span "Media" at bounding box center [309, 389] width 36 height 11
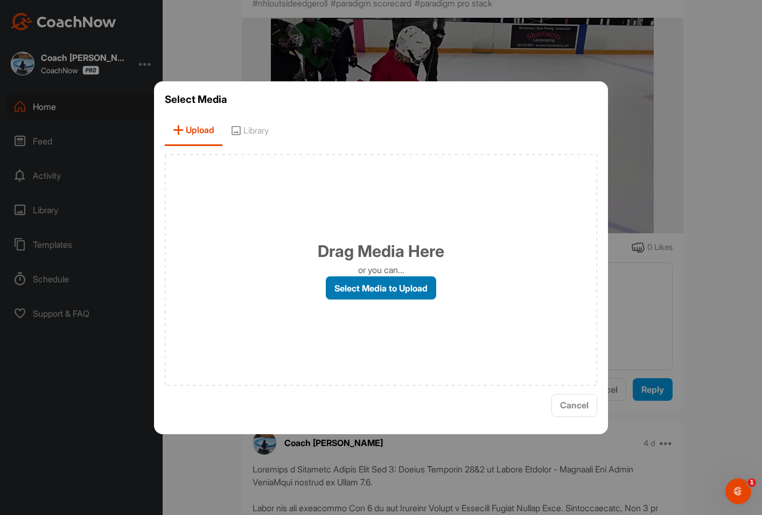
click at [365, 289] on label "Select Media to Upload" at bounding box center [381, 287] width 110 height 23
click at [0, 0] on input "Select Media to Upload" at bounding box center [0, 0] width 0 height 0
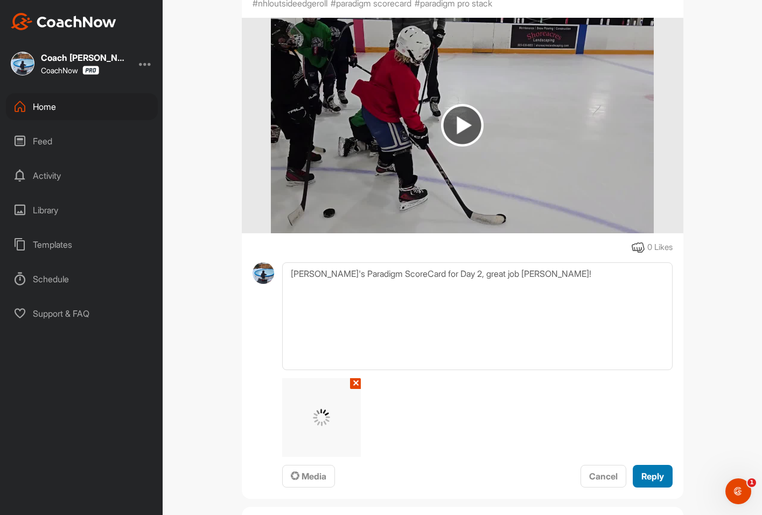
click at [654, 481] on span "Reply" at bounding box center [652, 476] width 23 height 11
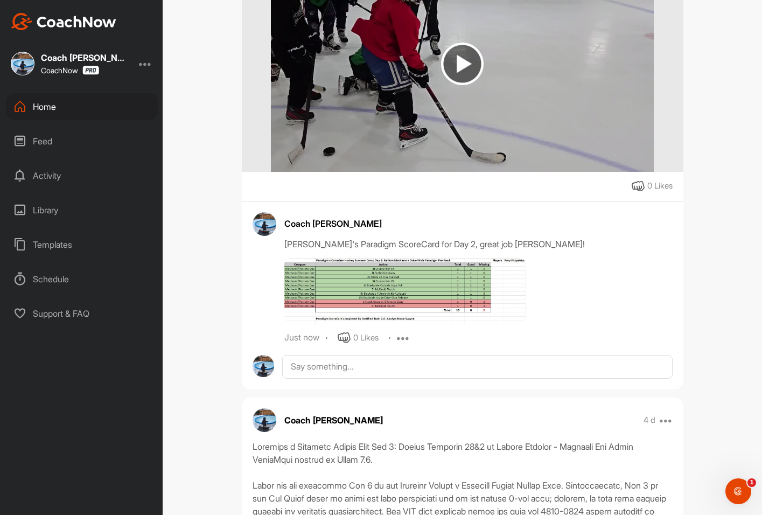
scroll to position [431, 0]
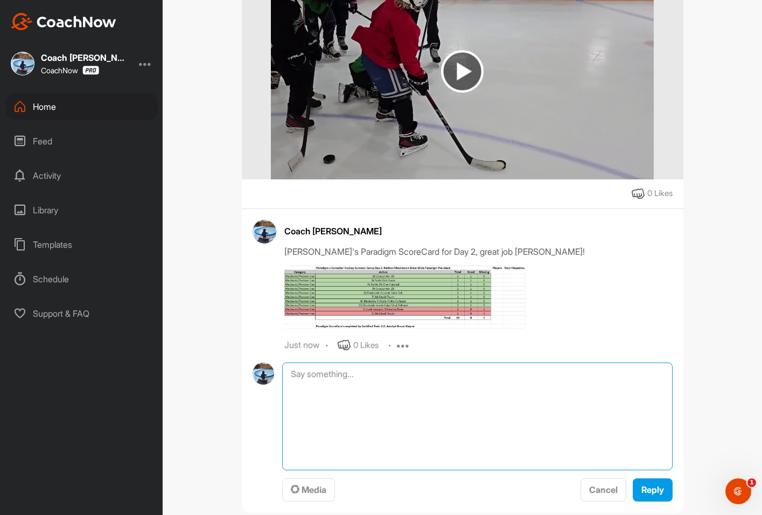
click at [306, 398] on textarea at bounding box center [477, 416] width 390 height 108
paste textarea "Here is the NHL game highlights for the Pro Stack clip: October 18, 2024: Color…"
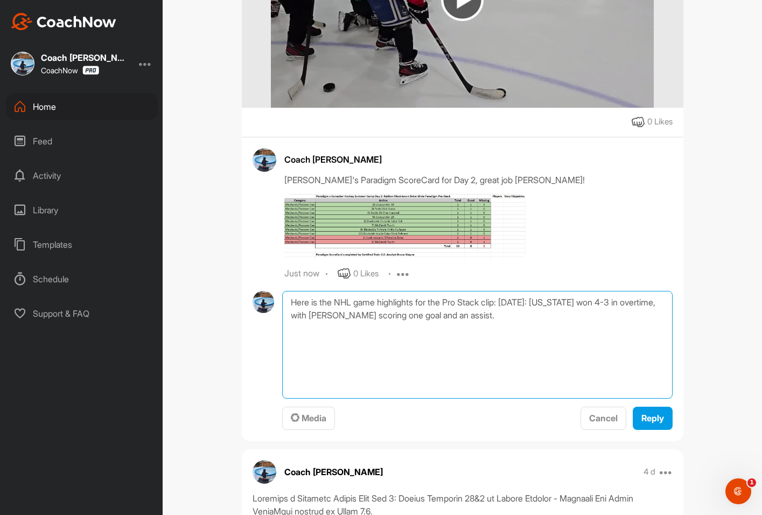
scroll to position [538, 0]
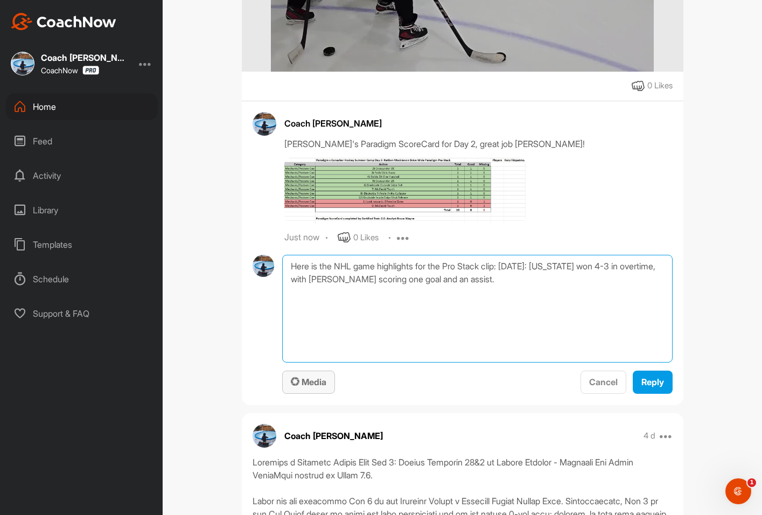
type textarea "Here is the NHL game highlights for the Pro Stack clip: October 18, 2024: Color…"
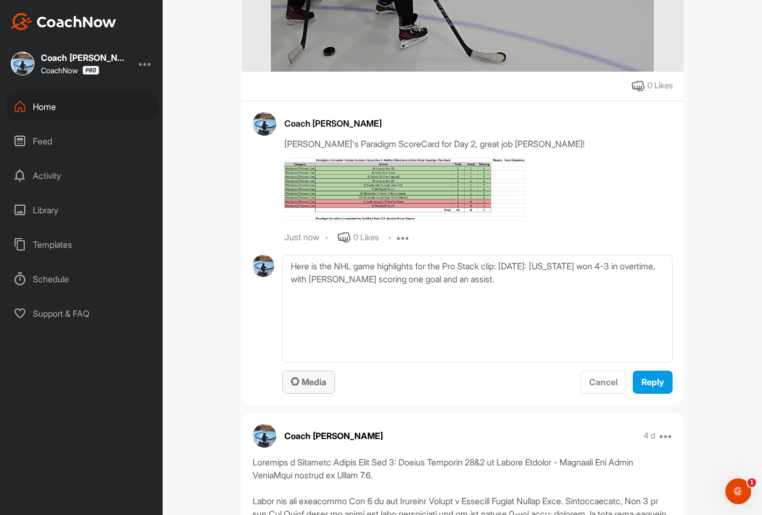
click at [307, 387] on span "Media" at bounding box center [309, 381] width 36 height 11
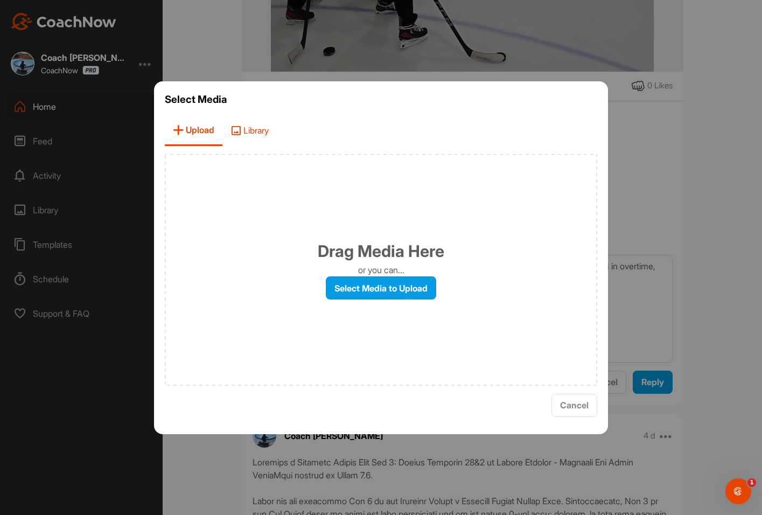
click at [249, 131] on span "Library" at bounding box center [249, 130] width 54 height 31
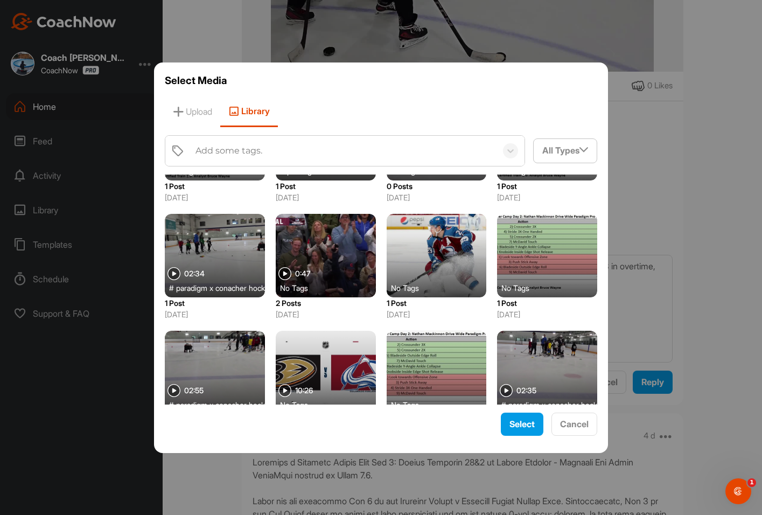
scroll to position [269, 0]
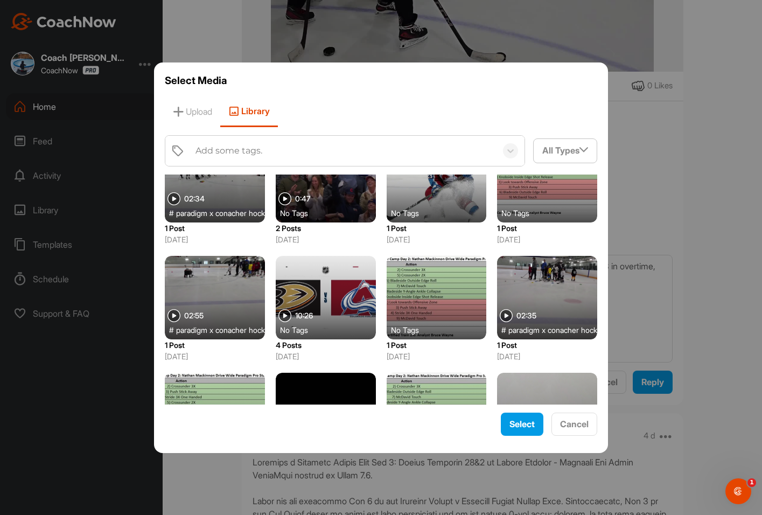
click at [331, 291] on div at bounding box center [326, 297] width 100 height 83
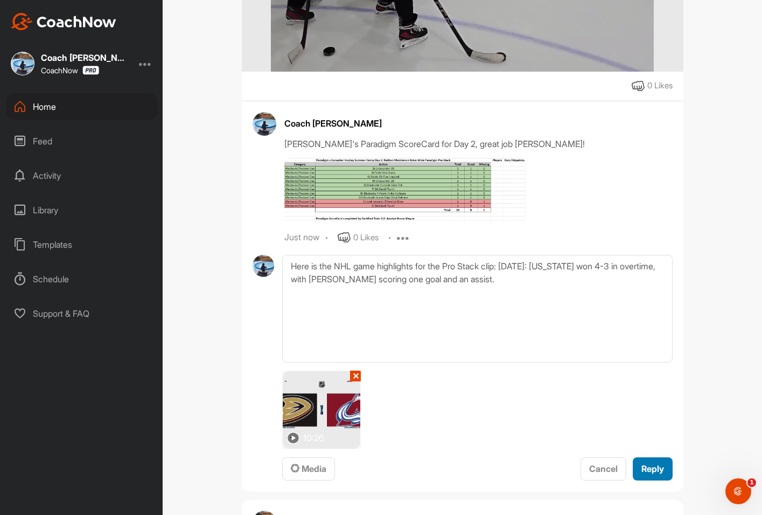
click at [655, 474] on span "Reply" at bounding box center [652, 468] width 23 height 11
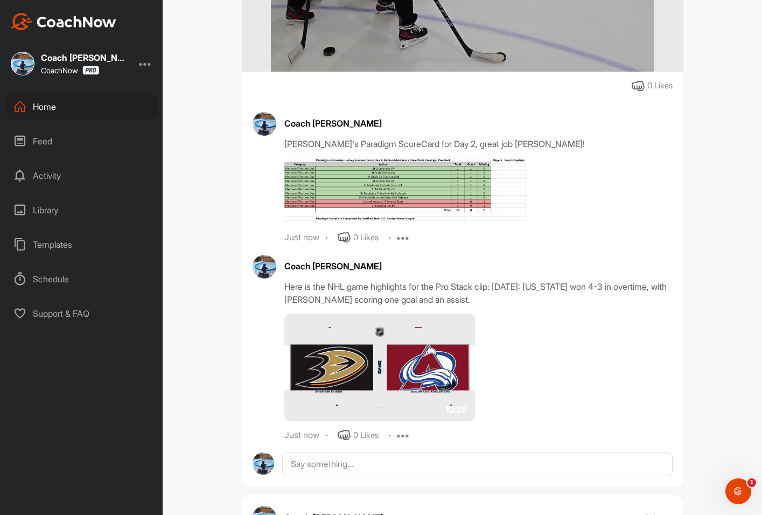
click at [204, 310] on div "RF Rory Fitzpatrick Hockey Space Settings Your Notifications Leave Space Timeli…" at bounding box center [462, 257] width 599 height 515
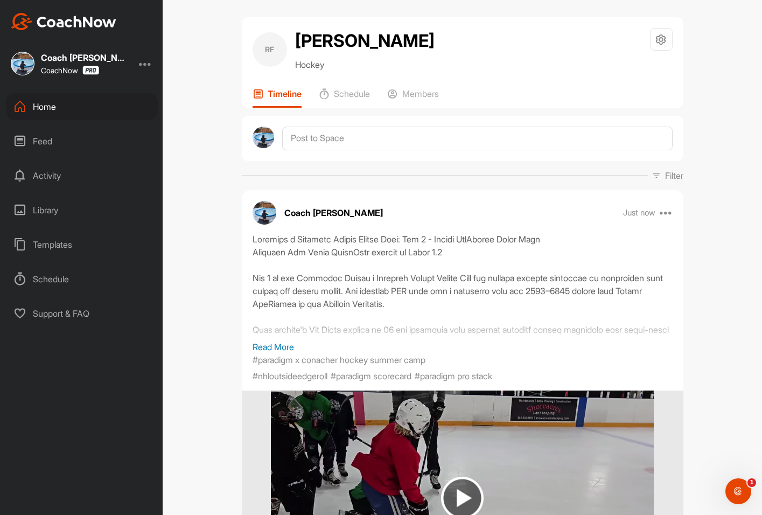
scroll to position [0, 0]
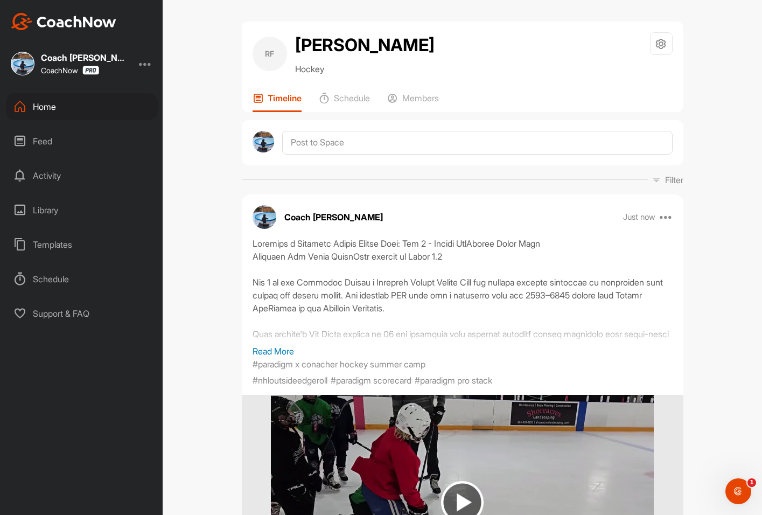
click at [89, 107] on div "Home" at bounding box center [82, 106] width 152 height 27
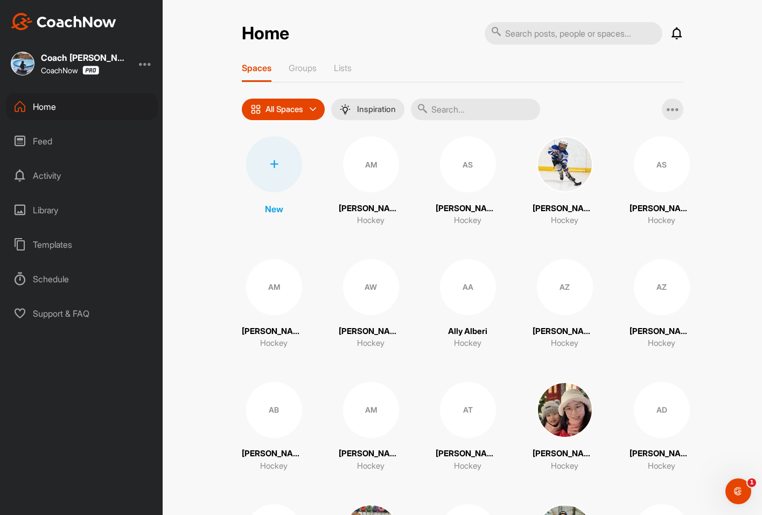
click at [432, 99] on input "text" at bounding box center [475, 110] width 129 height 22
click at [469, 110] on input "text" at bounding box center [475, 110] width 129 height 22
type input "jaxon"
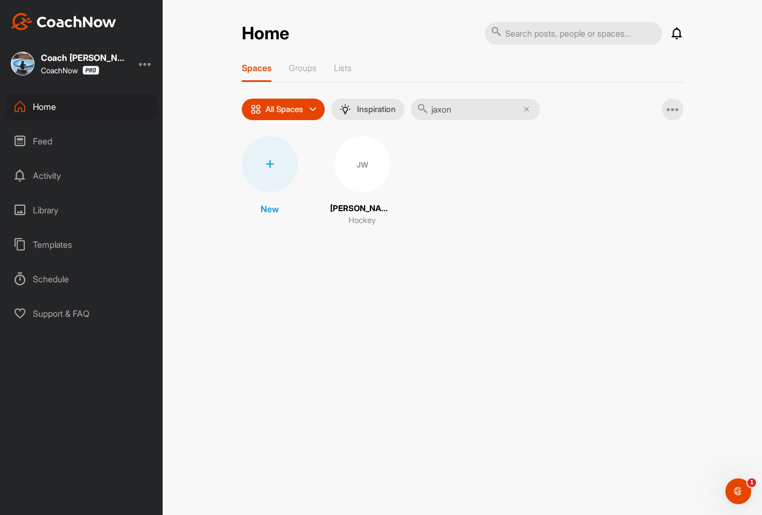
click at [374, 177] on div "JW" at bounding box center [362, 164] width 56 height 56
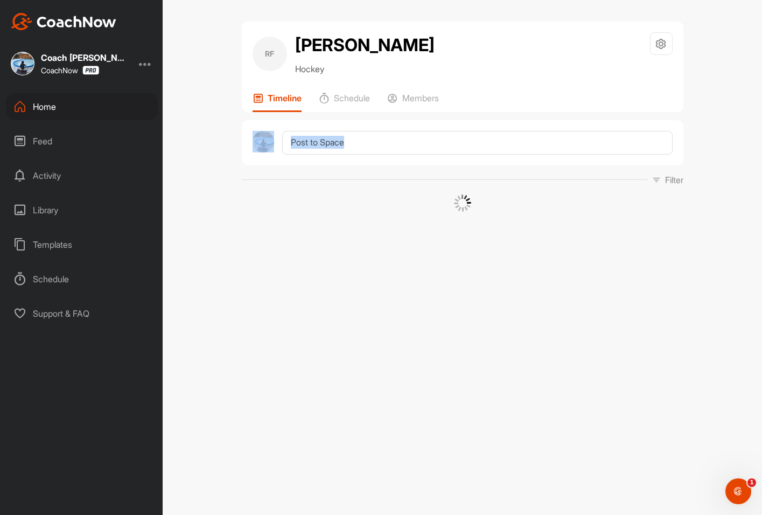
click at [374, 177] on div "Filter Media Type Images Videos Notes Audio Documents Author Sort by Created at…" at bounding box center [462, 179] width 441 height 13
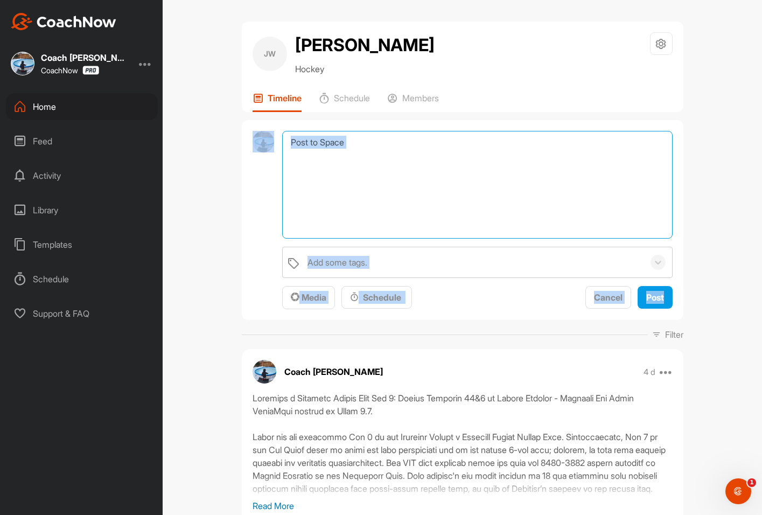
click at [366, 147] on textarea at bounding box center [477, 185] width 390 height 108
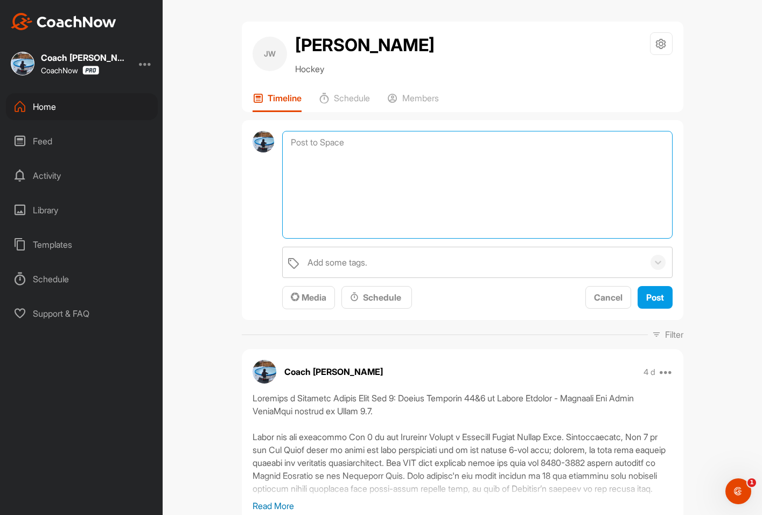
paste textarea "Paradigm x Conacher Hockey Summer Camp: Day 2 - Nathan MacKinnon Drive Wide Par…"
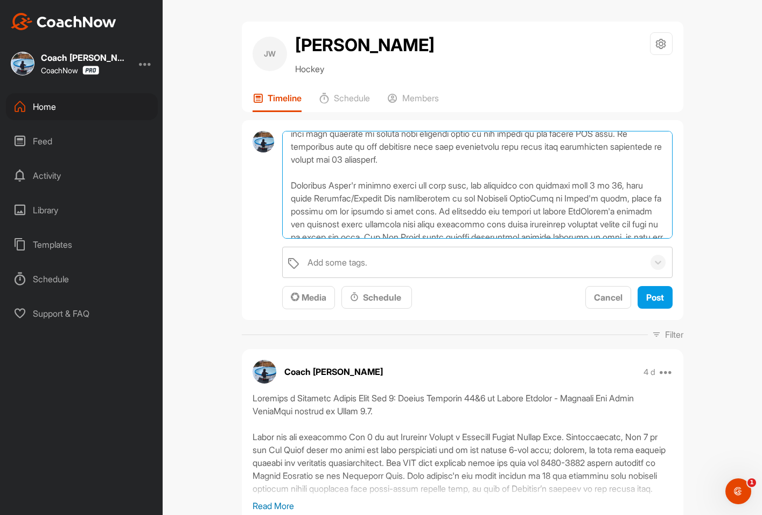
scroll to position [229, 0]
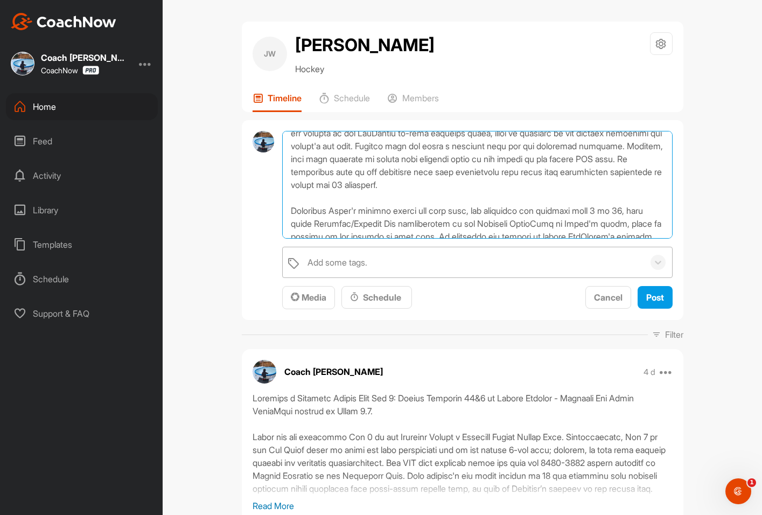
type textarea "Paradigm x Conacher Hockey Summer Camp: Day 2 - Nathan MacKinnon Drive Wide Par…"
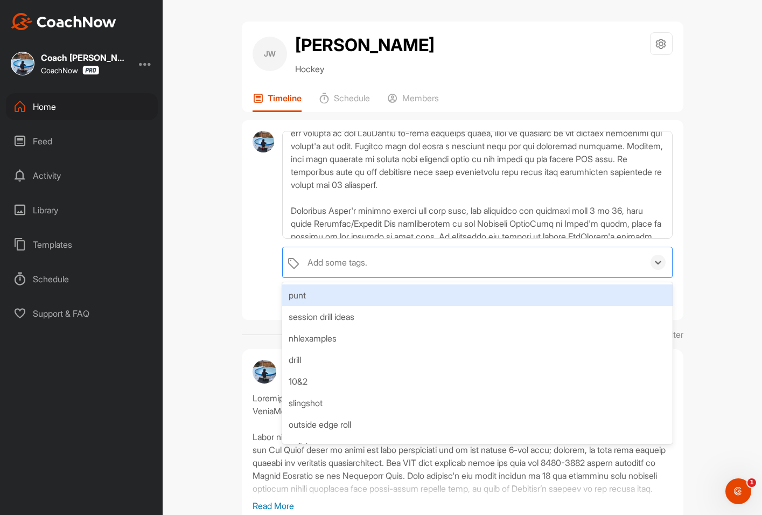
click at [360, 268] on div "Add some tags." at bounding box center [337, 262] width 60 height 13
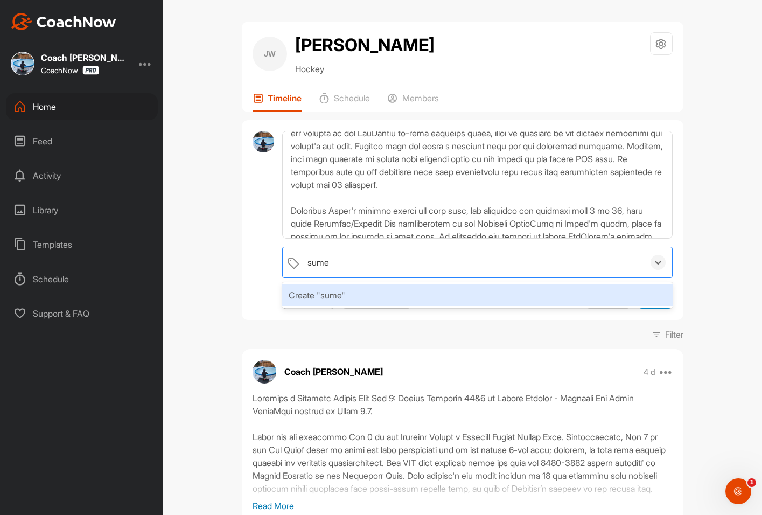
type input "sum"
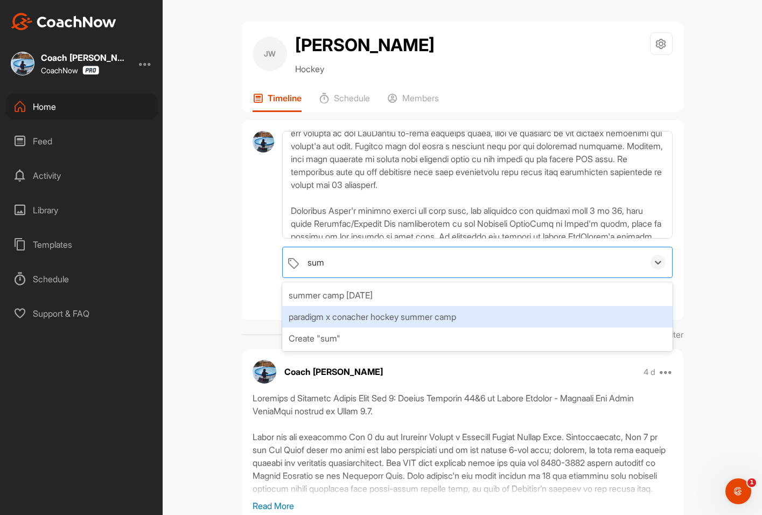
click at [357, 313] on div "paradigm x conacher hockey summer camp" at bounding box center [477, 317] width 390 height 22
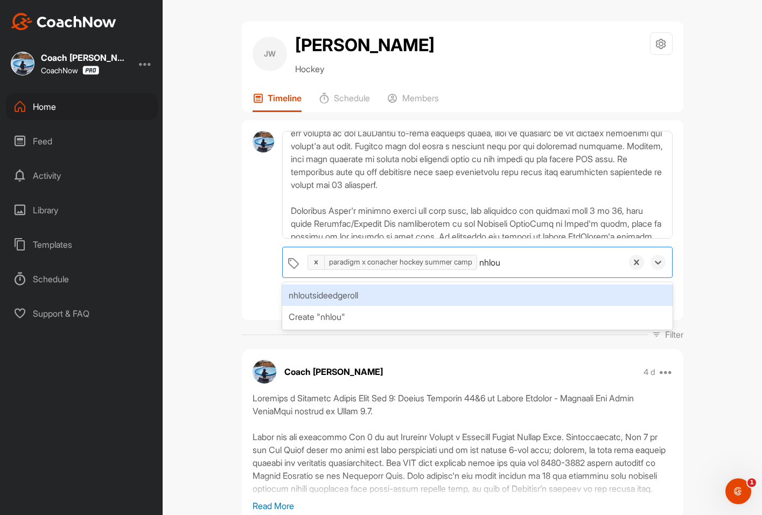
type input "nhlout"
click at [405, 293] on div "nhloutsideedgeroll" at bounding box center [477, 295] width 390 height 22
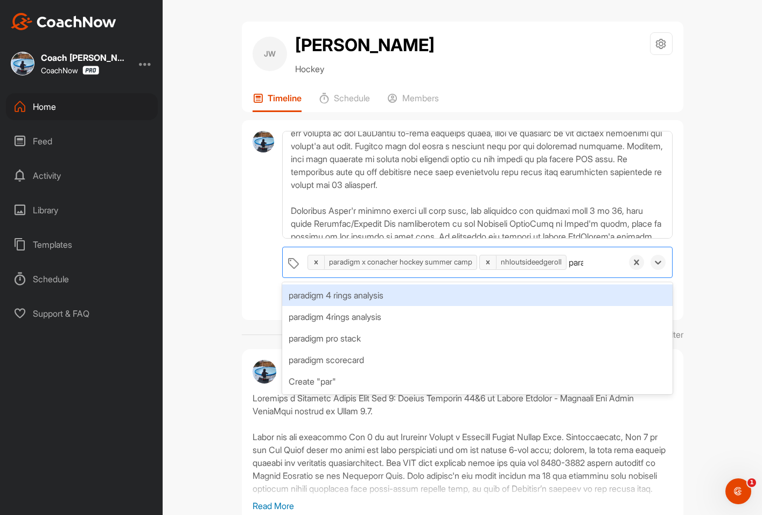
type input "parad"
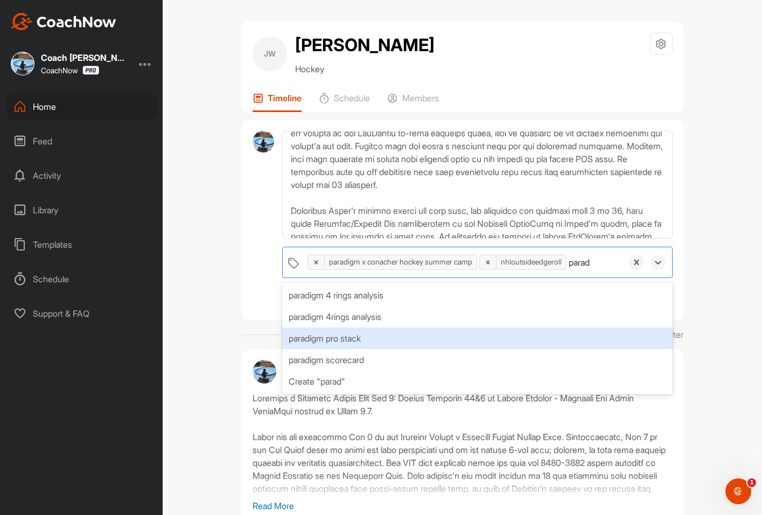
click at [347, 342] on div "paradigm pro stack" at bounding box center [477, 338] width 390 height 22
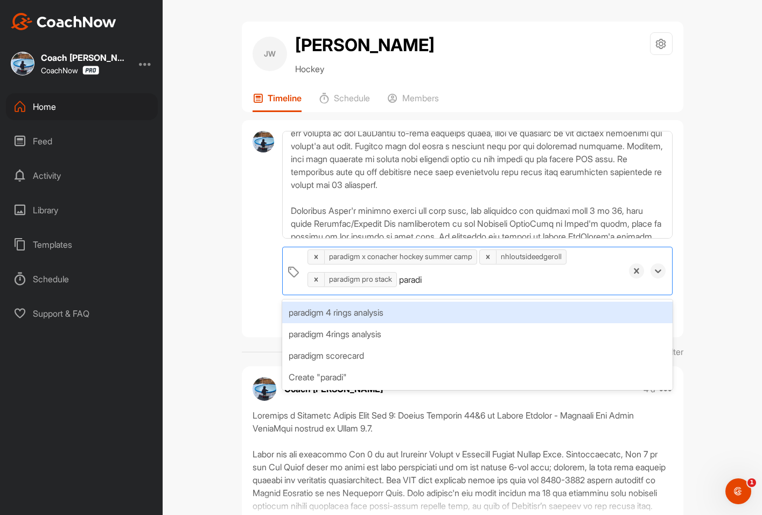
type input "paradig"
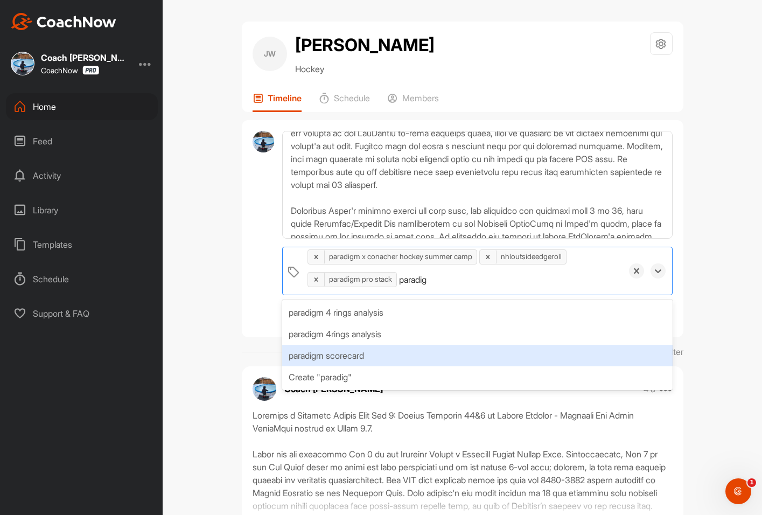
click at [364, 354] on div "paradigm scorecard" at bounding box center [477, 356] width 390 height 22
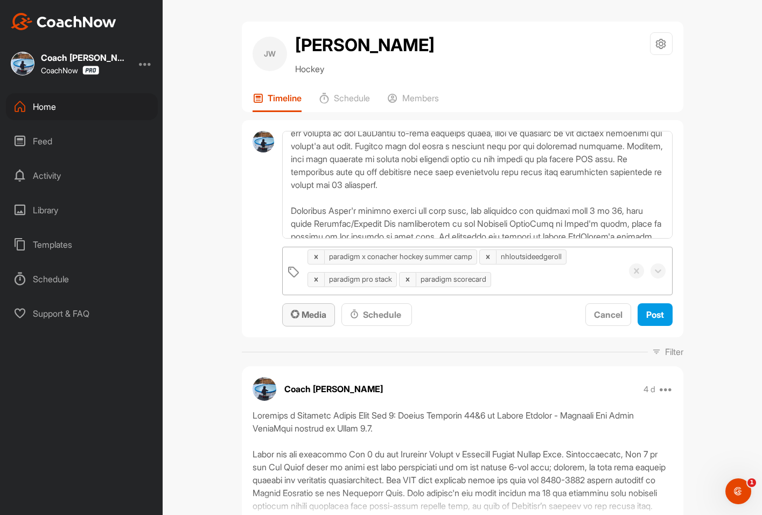
click at [296, 320] on div "Media" at bounding box center [309, 314] width 36 height 13
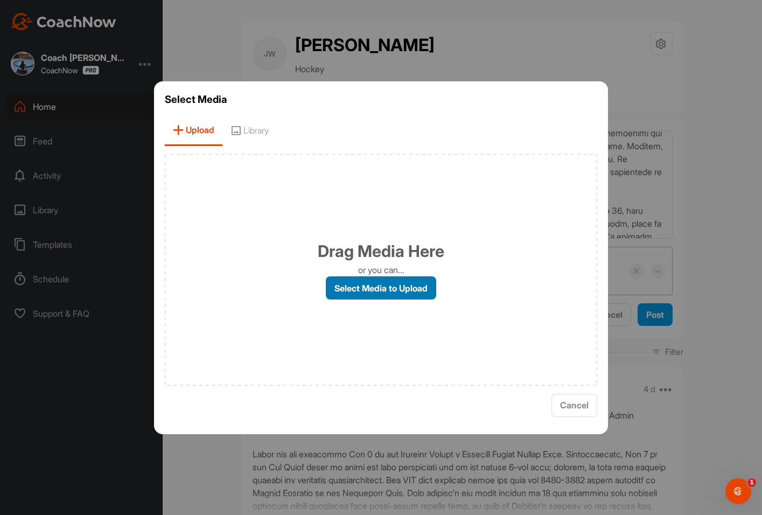
click at [364, 283] on label "Select Media to Upload" at bounding box center [381, 287] width 110 height 23
click at [0, 0] on input "Select Media to Upload" at bounding box center [0, 0] width 0 height 0
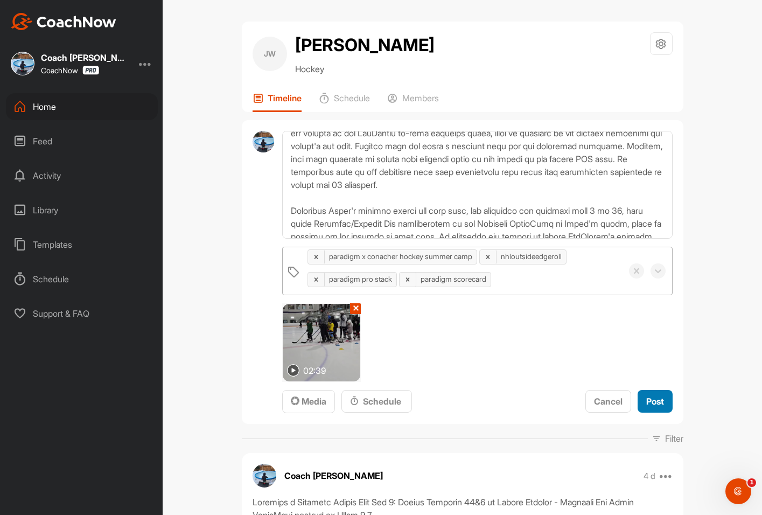
click at [660, 403] on button "Post" at bounding box center [654, 401] width 35 height 23
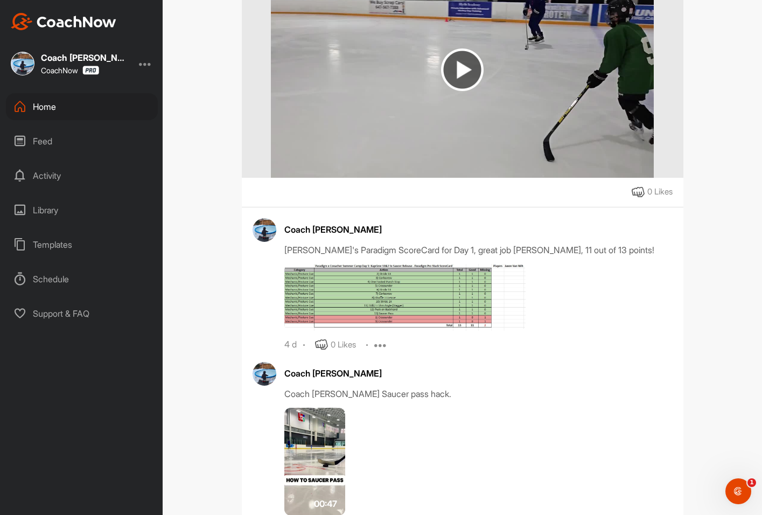
scroll to position [969, 0]
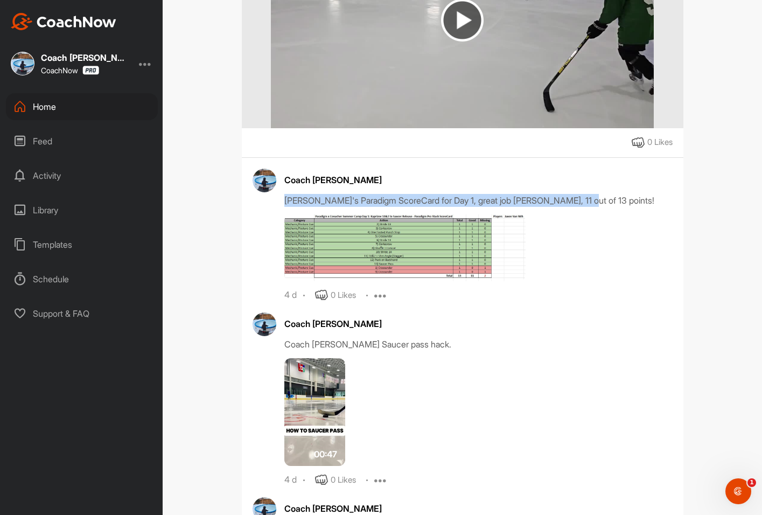
drag, startPoint x: 619, startPoint y: 213, endPoint x: 278, endPoint y: 213, distance: 340.8
click at [278, 213] on div "Coach Bruce Wayne Jaxon's Paradigm ScoreCard for Day 1, great job Jaxon, 11 out…" at bounding box center [463, 236] width 420 height 134
copy div "Jaxon's Paradigm ScoreCard for Day 1, great job Jaxon, 11 out of 13 points!"
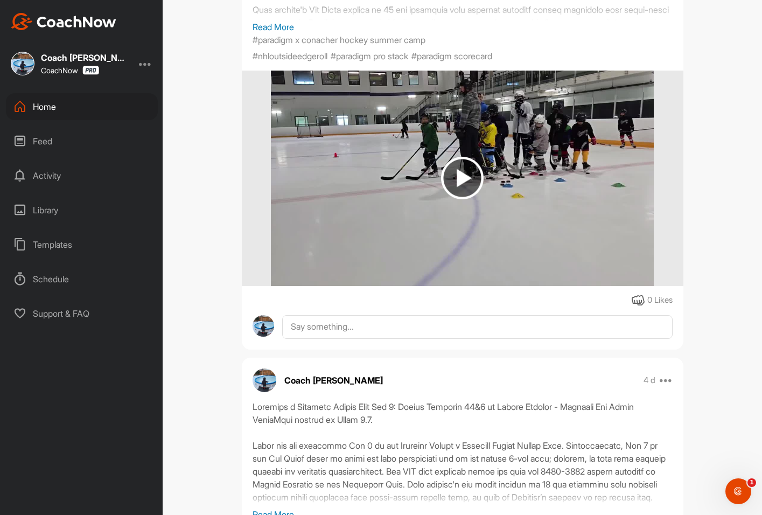
scroll to position [323, 0]
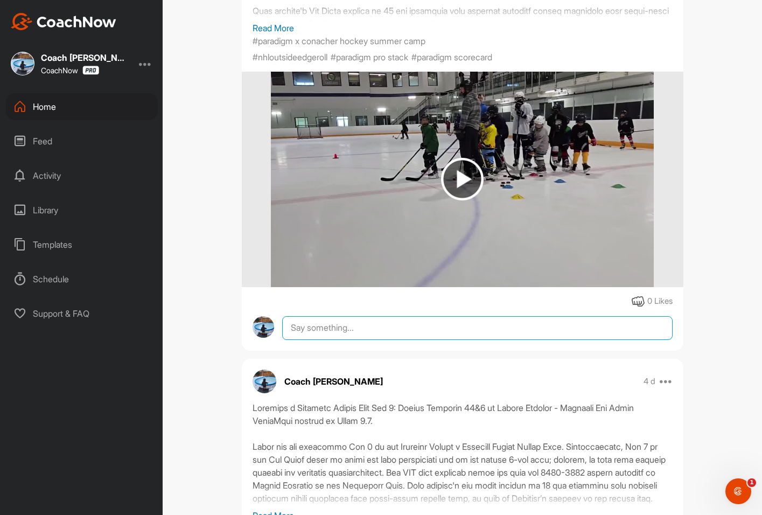
click at [343, 339] on textarea at bounding box center [477, 328] width 390 height 24
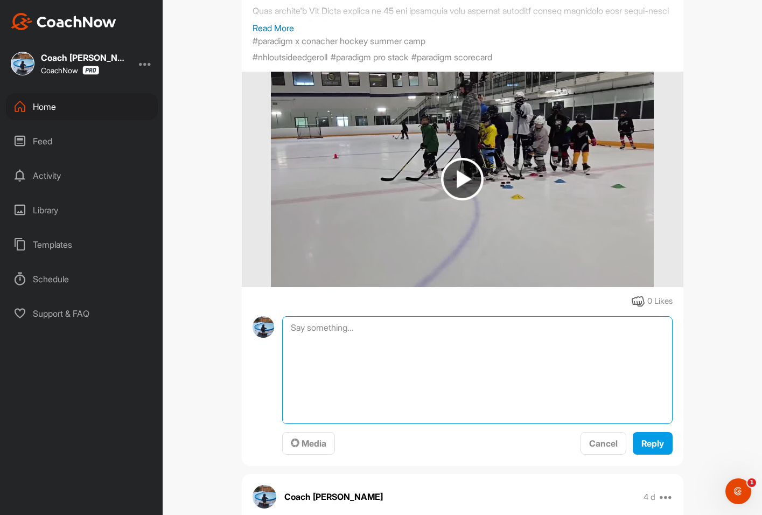
paste textarea "Jaxon's Paradigm ScoreCard for Day 1, great job Jaxon, 11 out of 13 points!"
drag, startPoint x: 599, startPoint y: 342, endPoint x: 508, endPoint y: 338, distance: 90.6
click at [508, 338] on textarea "Jaxon's Paradigm ScoreCard for Day 1, great job Jaxon, 11 out of 13 points!" at bounding box center [477, 370] width 390 height 108
click at [439, 347] on textarea "Jaxon's Paradigm ScoreCard for Day 1, great job Jaxon!" at bounding box center [477, 370] width 390 height 108
type textarea "Jaxon's Paradigm ScoreCard for Day 2, great job Jaxon!"
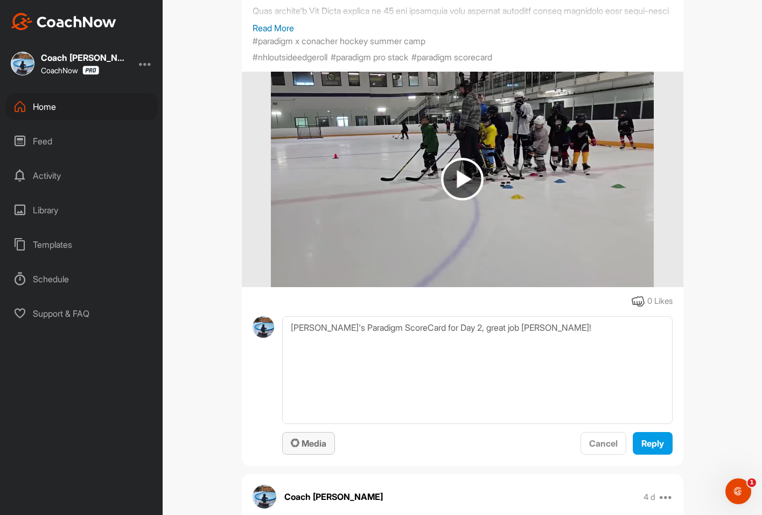
click at [298, 448] on span "Media" at bounding box center [309, 443] width 36 height 11
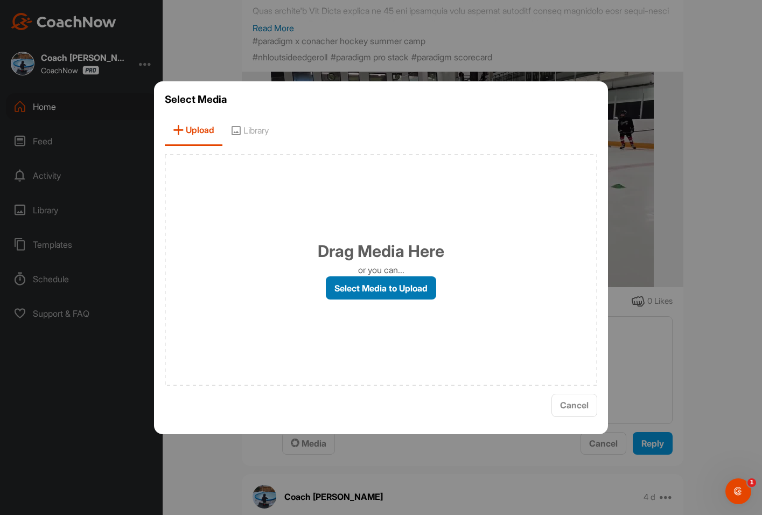
click at [345, 289] on label "Select Media to Upload" at bounding box center [381, 287] width 110 height 23
click at [0, 0] on input "Select Media to Upload" at bounding box center [0, 0] width 0 height 0
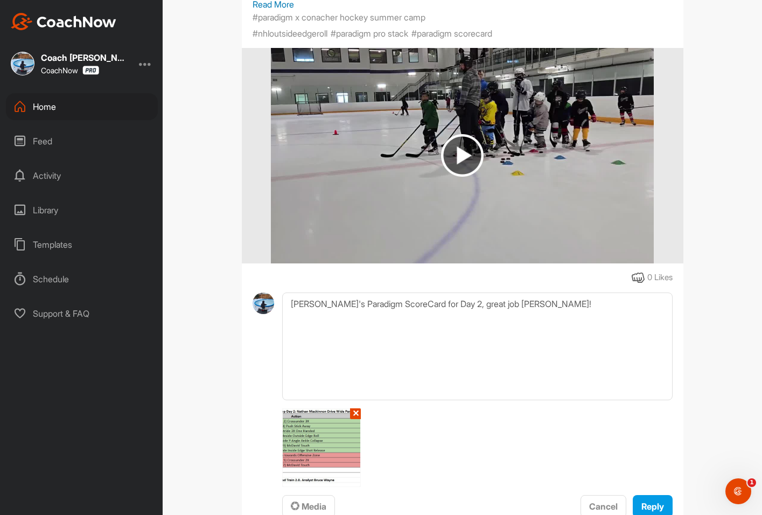
scroll to position [431, 0]
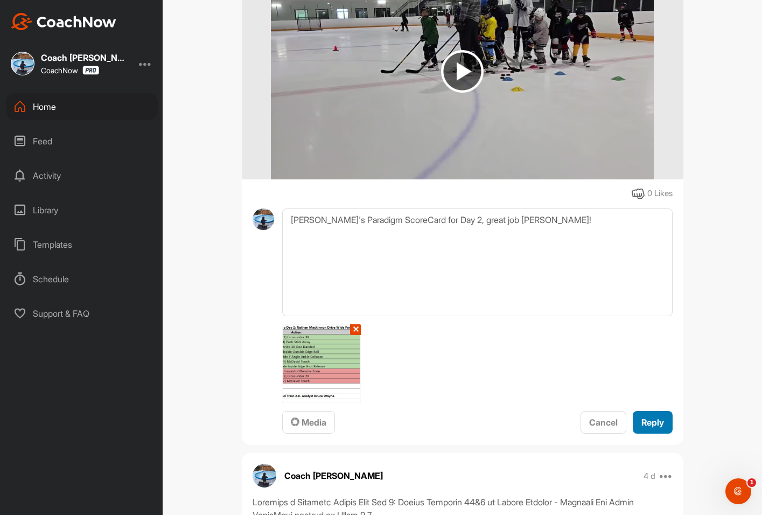
click at [650, 427] on span "Reply" at bounding box center [652, 422] width 23 height 11
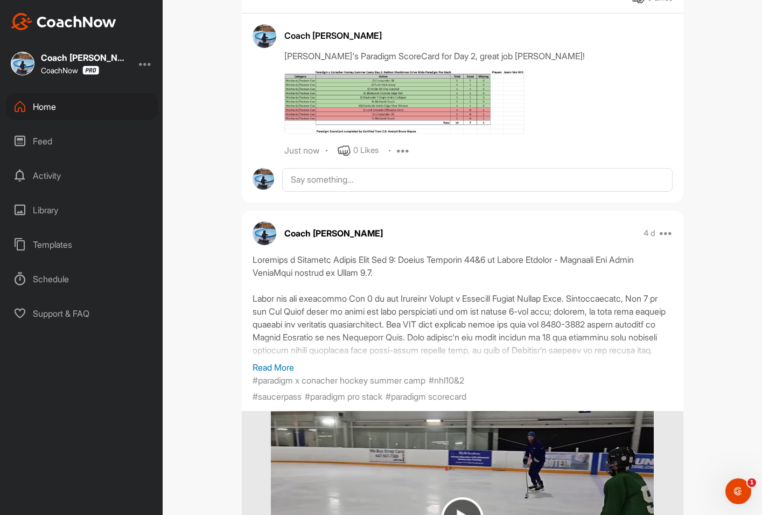
scroll to position [592, 0]
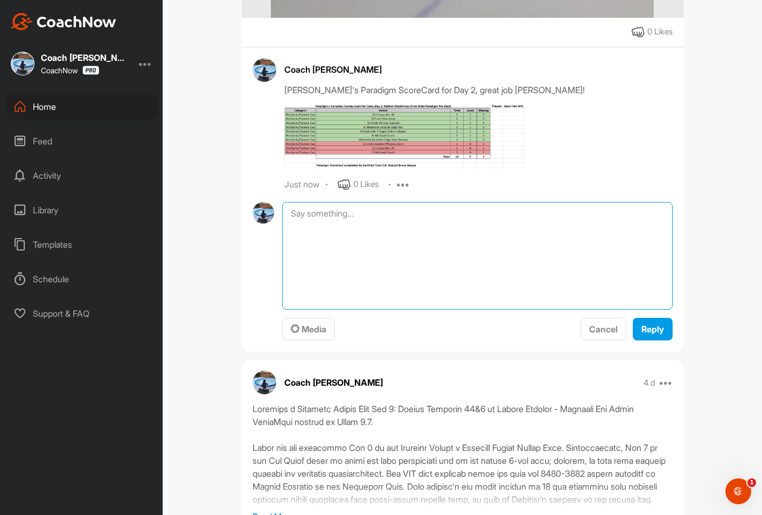
click at [329, 233] on textarea at bounding box center [477, 256] width 390 height 108
paste textarea "Here is the NHL game highlights for the Pro Stack clip: October 18, 2024: Color…"
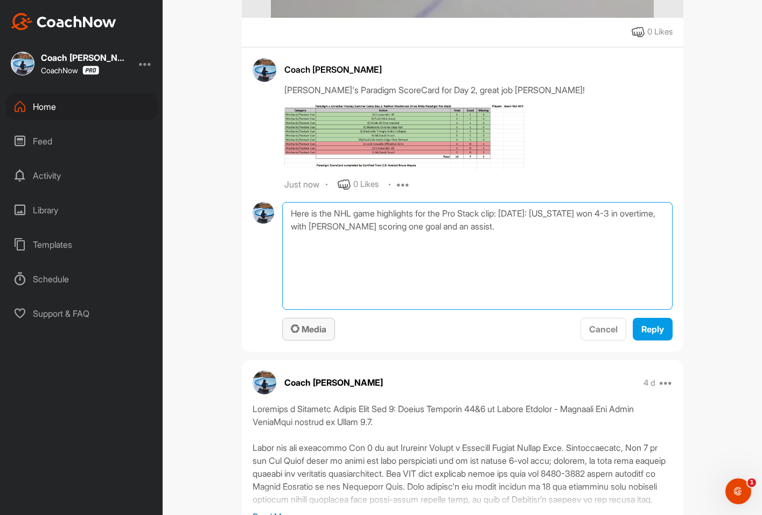
type textarea "Here is the NHL game highlights for the Pro Stack clip: October 18, 2024: Color…"
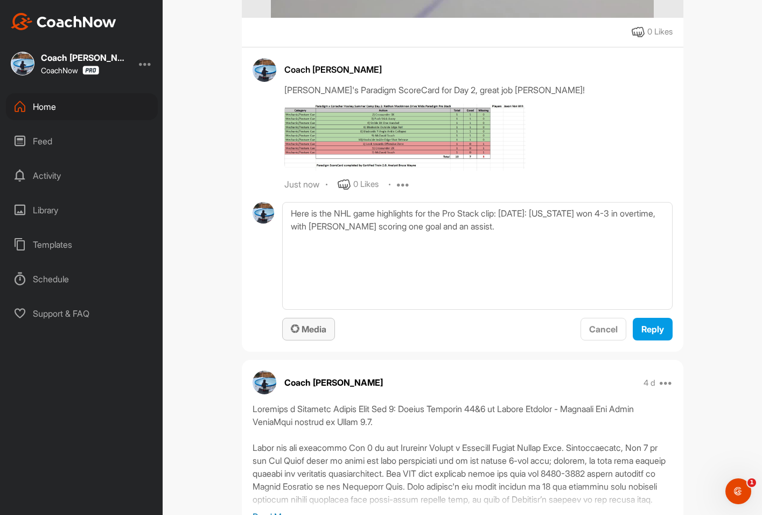
click at [304, 341] on button "Media" at bounding box center [308, 329] width 53 height 23
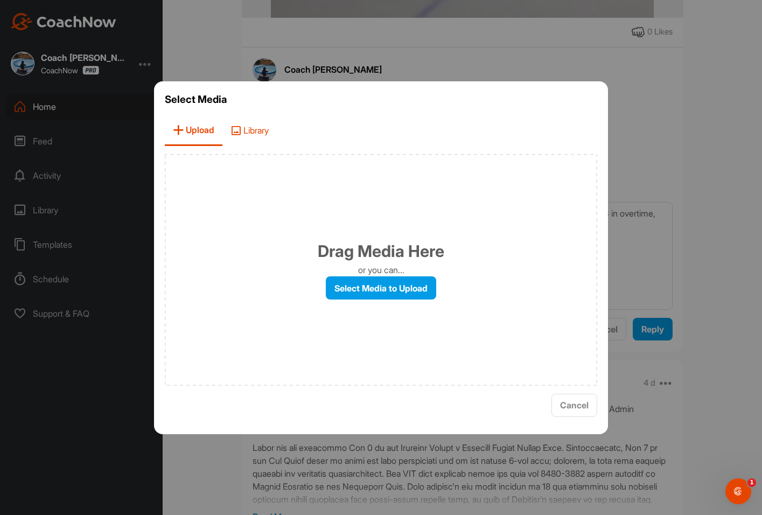
click at [260, 132] on span "Library" at bounding box center [249, 130] width 54 height 31
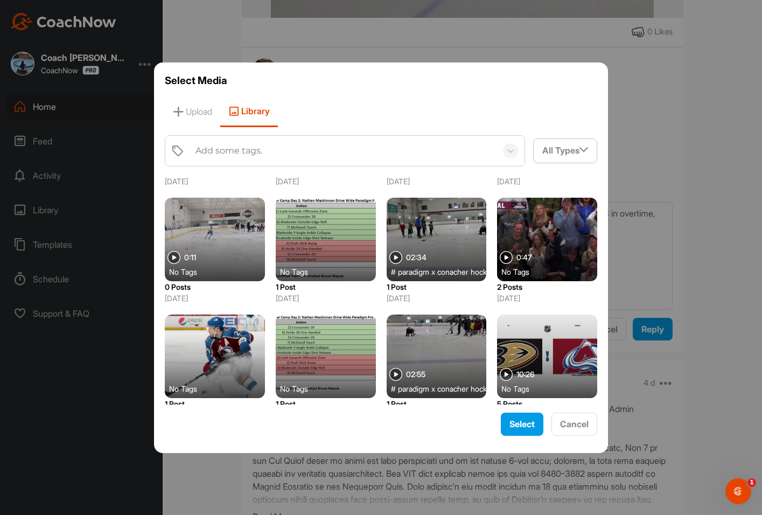
scroll to position [269, 0]
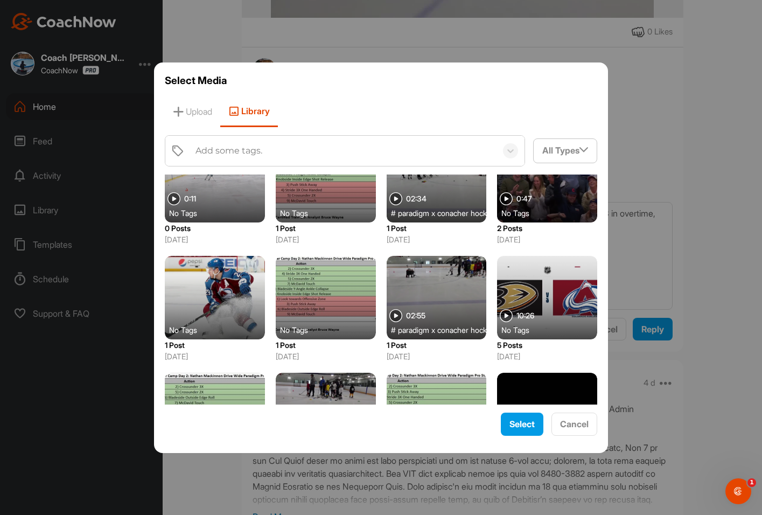
click at [553, 292] on div at bounding box center [547, 297] width 100 height 83
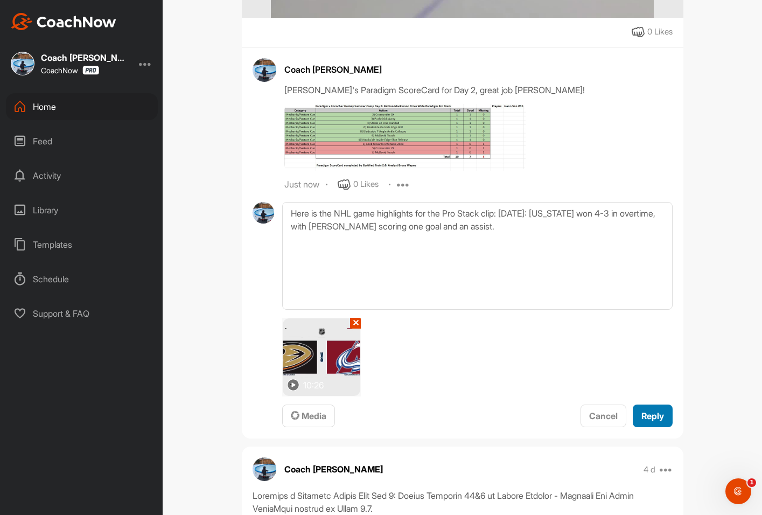
click at [652, 421] on span "Reply" at bounding box center [652, 415] width 23 height 11
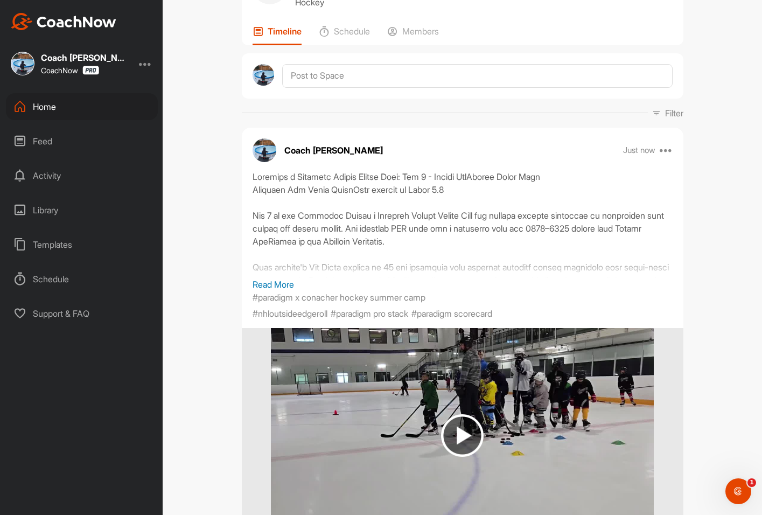
scroll to position [0, 0]
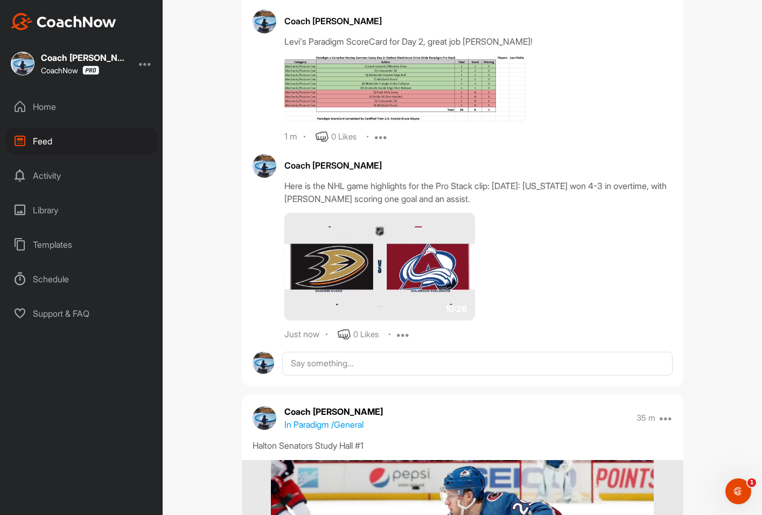
scroll to position [861, 0]
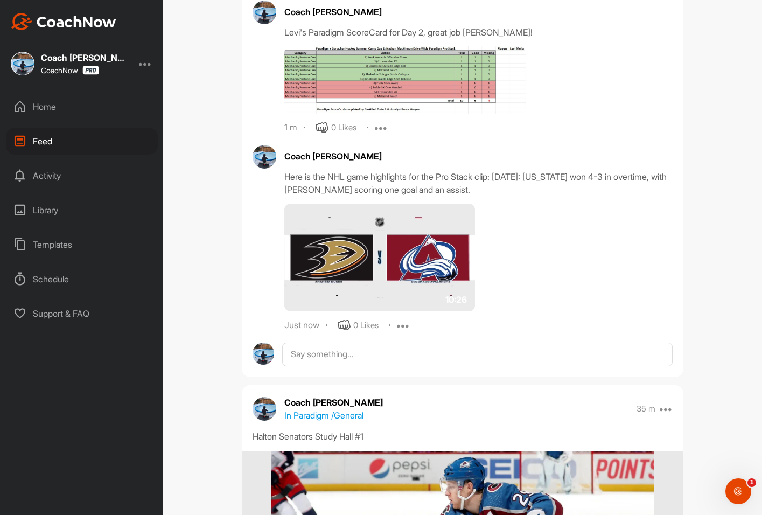
click at [571, 225] on div "Coach Bruce Wayne Here is the NHL game highlights for the Pro Stack clip: Octob…" at bounding box center [478, 238] width 388 height 187
drag, startPoint x: 570, startPoint y: 222, endPoint x: 279, endPoint y: 205, distance: 291.2
click at [279, 205] on div "Coach Bruce Wayne Here is the NHL game highlights for the Pro Stack clip: Octob…" at bounding box center [463, 238] width 420 height 187
copy div "Here is the NHL game highlights for the Pro Stack clip: October 18, 2024: Color…"
